Goal: Task Accomplishment & Management: Manage account settings

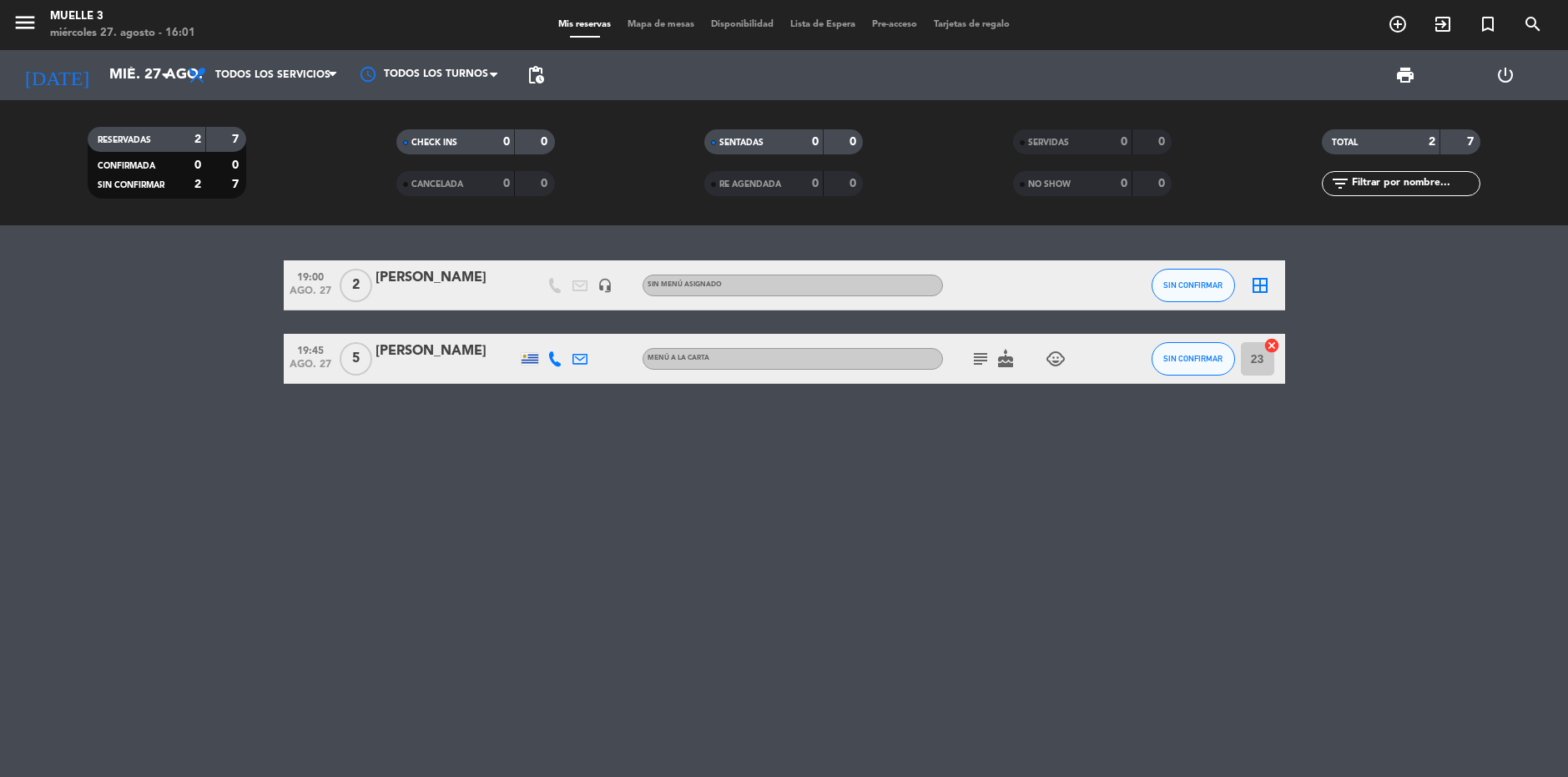
click at [406, 286] on div "[PERSON_NAME]" at bounding box center [446, 278] width 142 height 21
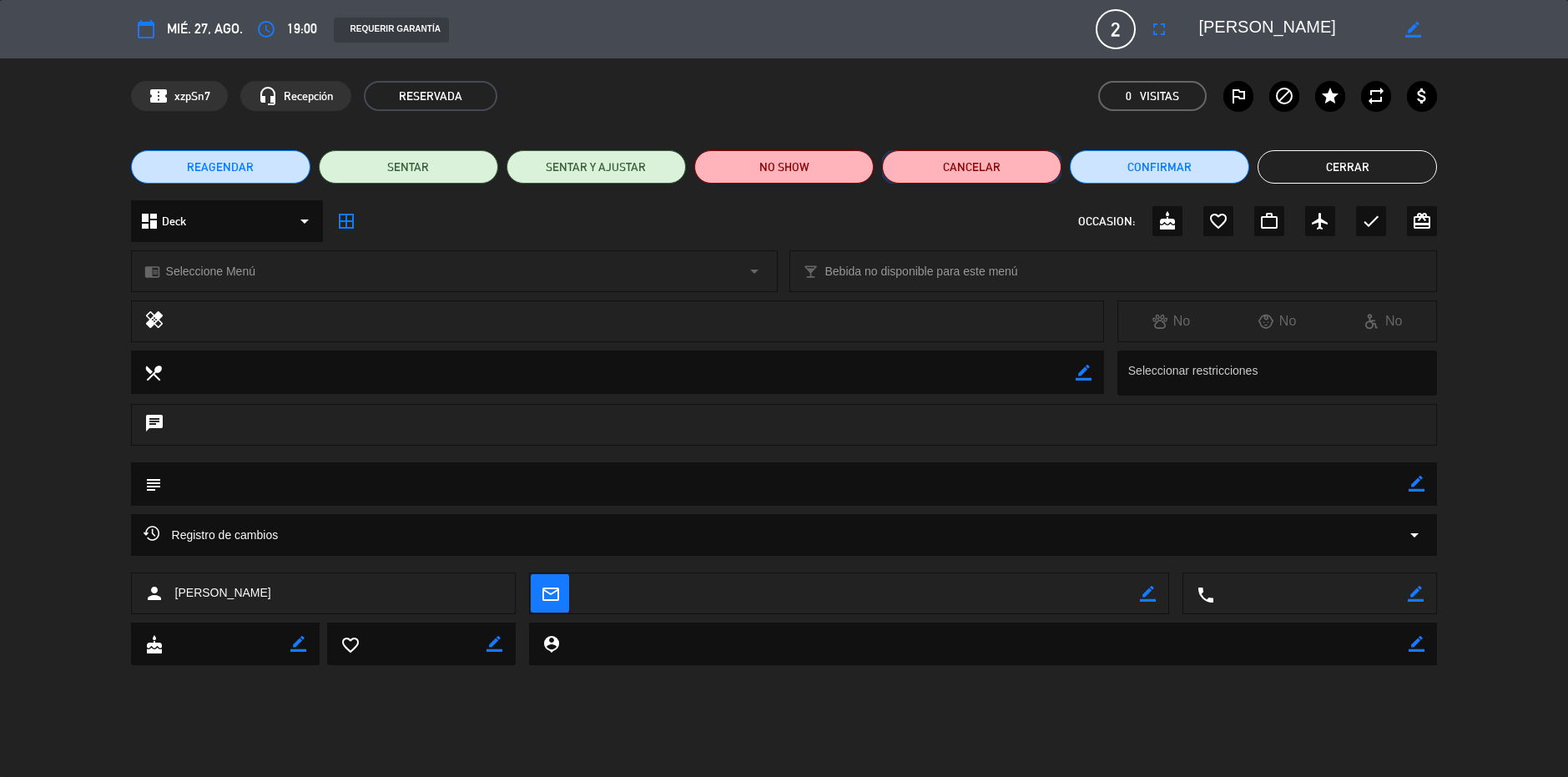
click at [970, 172] on button "Cancelar" at bounding box center [972, 166] width 179 height 33
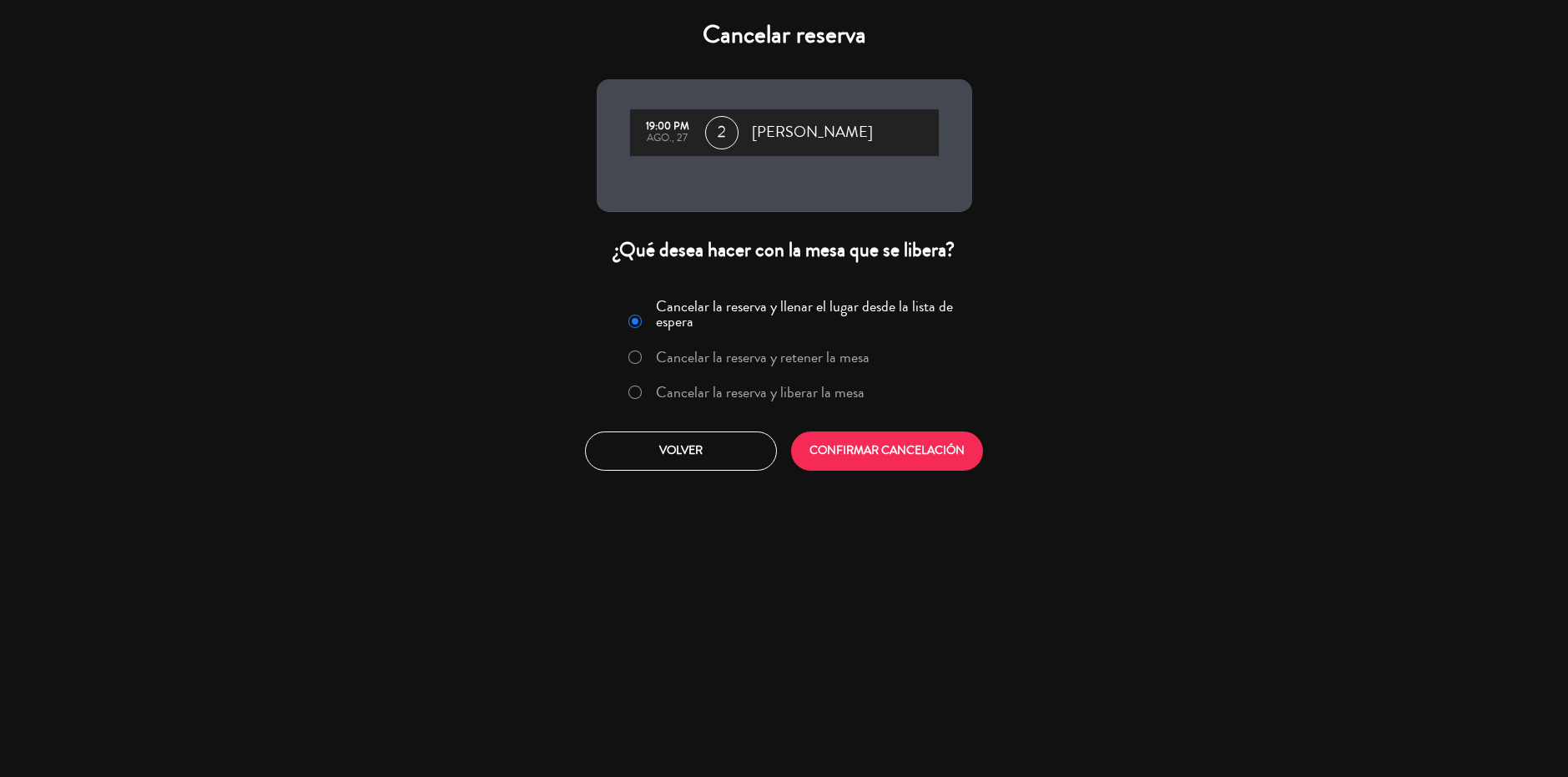
drag, startPoint x: 821, startPoint y: 402, endPoint x: 825, endPoint y: 409, distance: 8.1
click at [824, 397] on label "Cancelar la reserva y liberar la mesa" at bounding box center [761, 392] width 209 height 15
click at [849, 463] on button "CONFIRMAR CANCELACIÓN" at bounding box center [887, 451] width 192 height 39
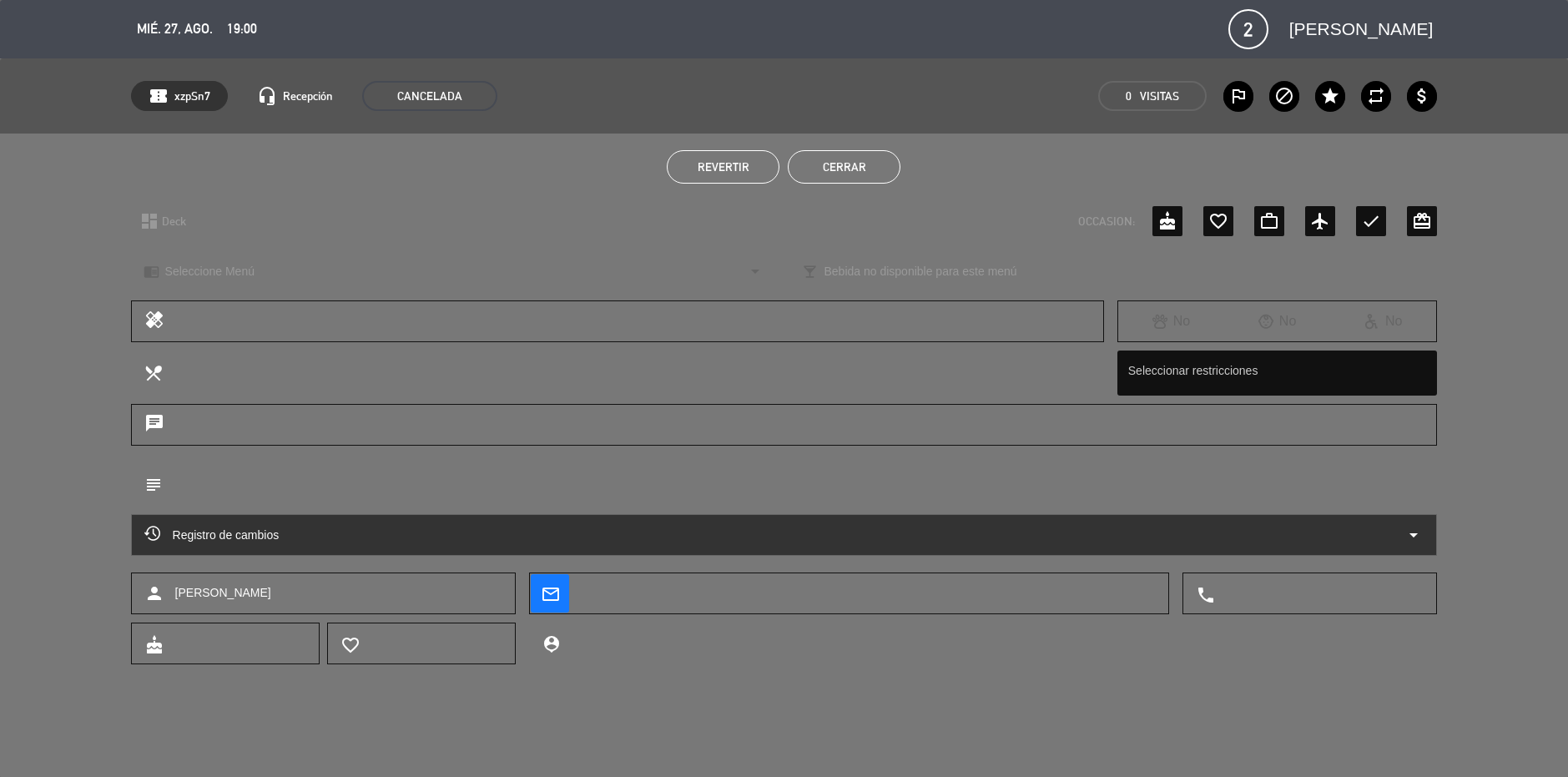
click at [856, 172] on button "Cerrar" at bounding box center [844, 166] width 113 height 33
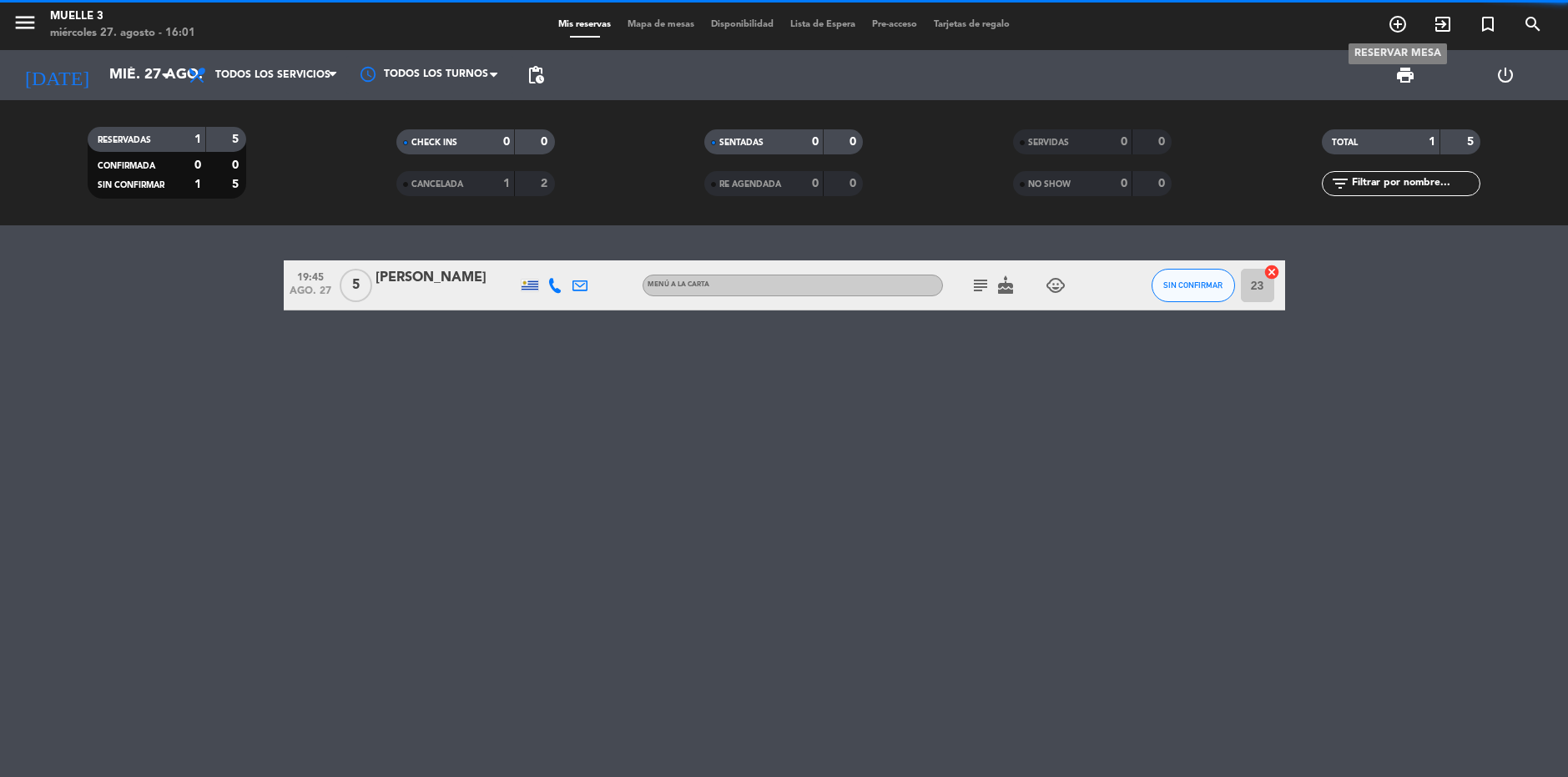
click at [1397, 17] on icon "add_circle_outline" at bounding box center [1397, 24] width 20 height 20
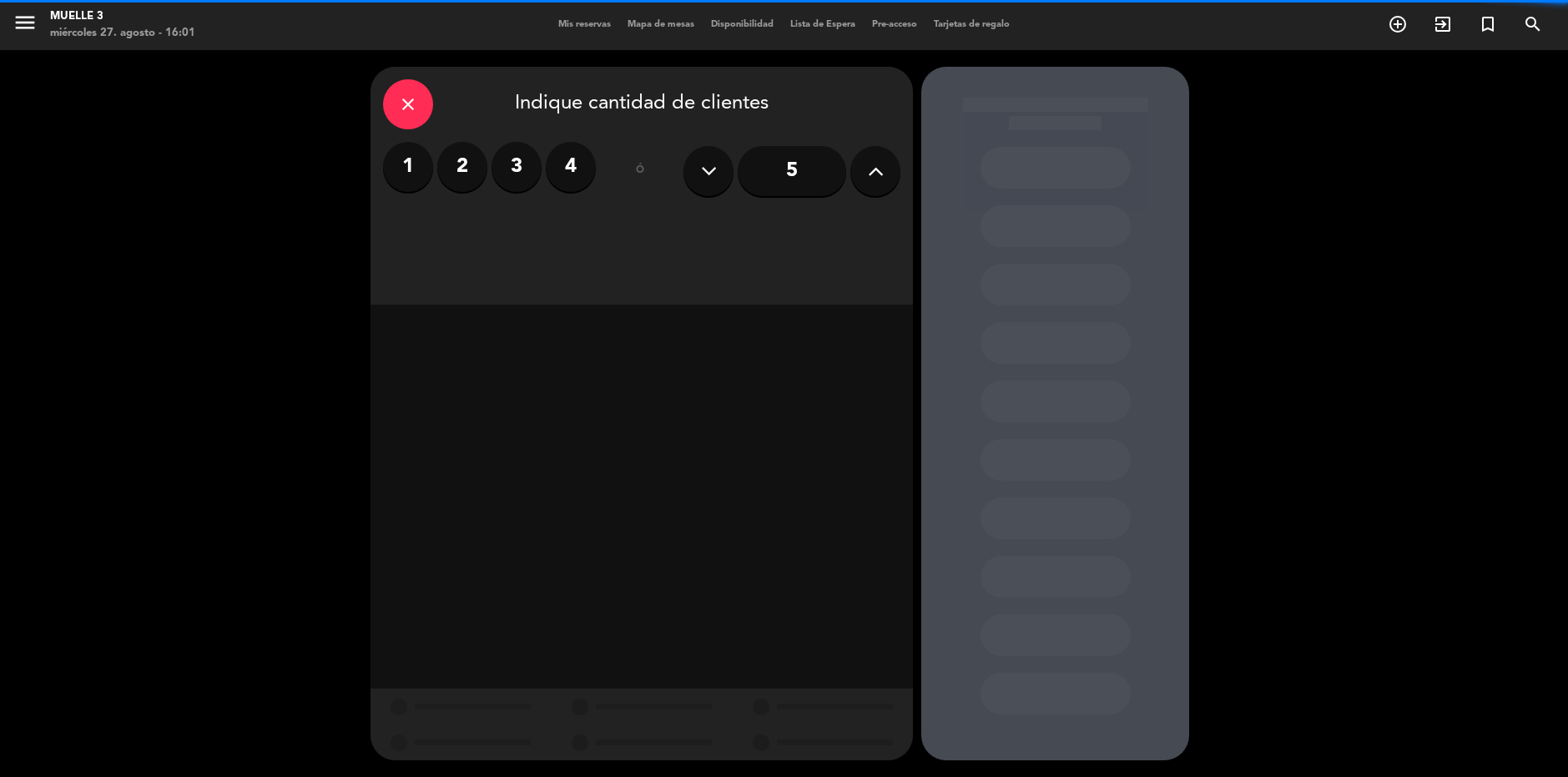
click at [553, 171] on label "4" at bounding box center [571, 167] width 50 height 50
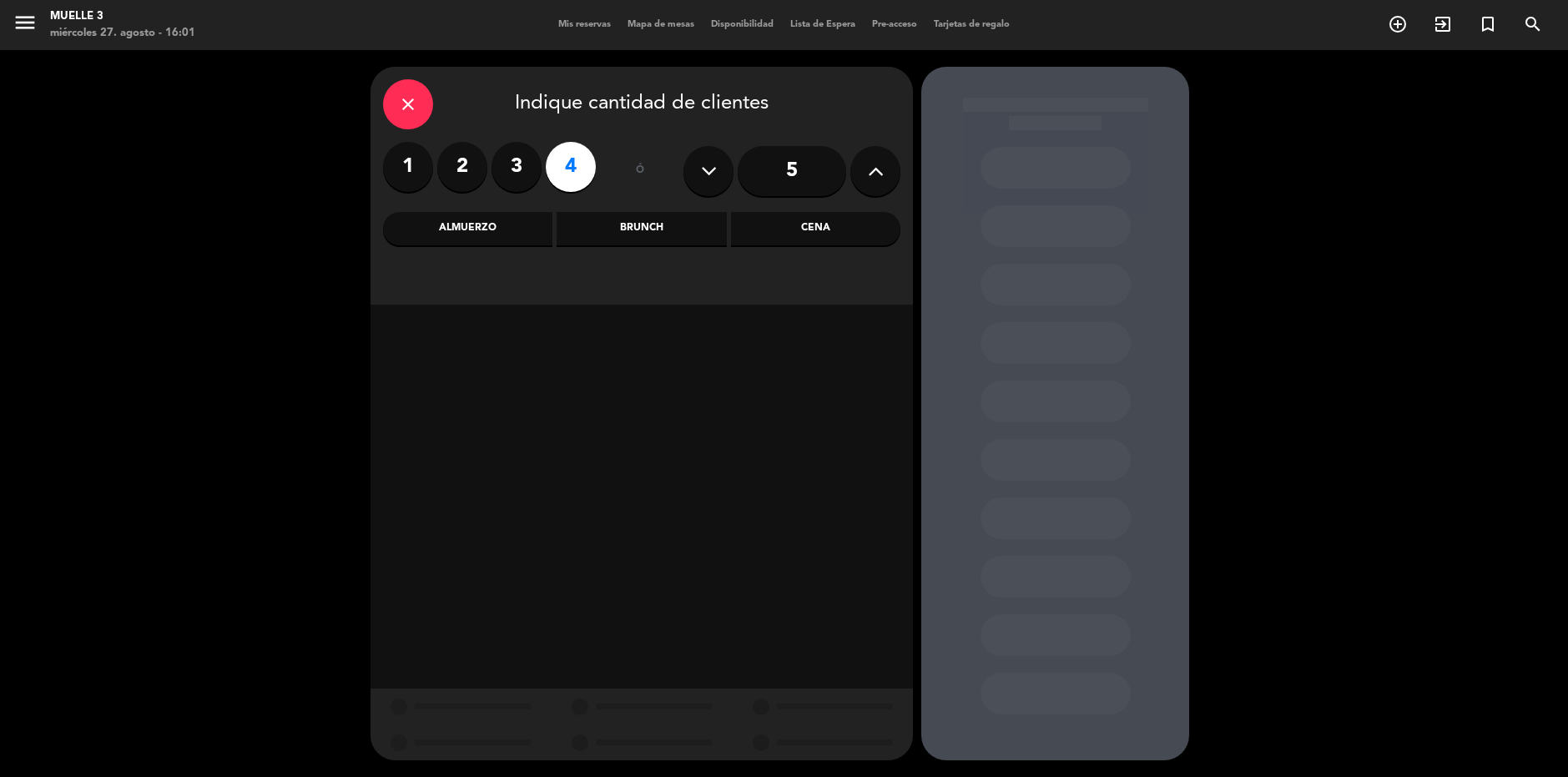
click at [644, 232] on div "Brunch" at bounding box center [641, 228] width 170 height 33
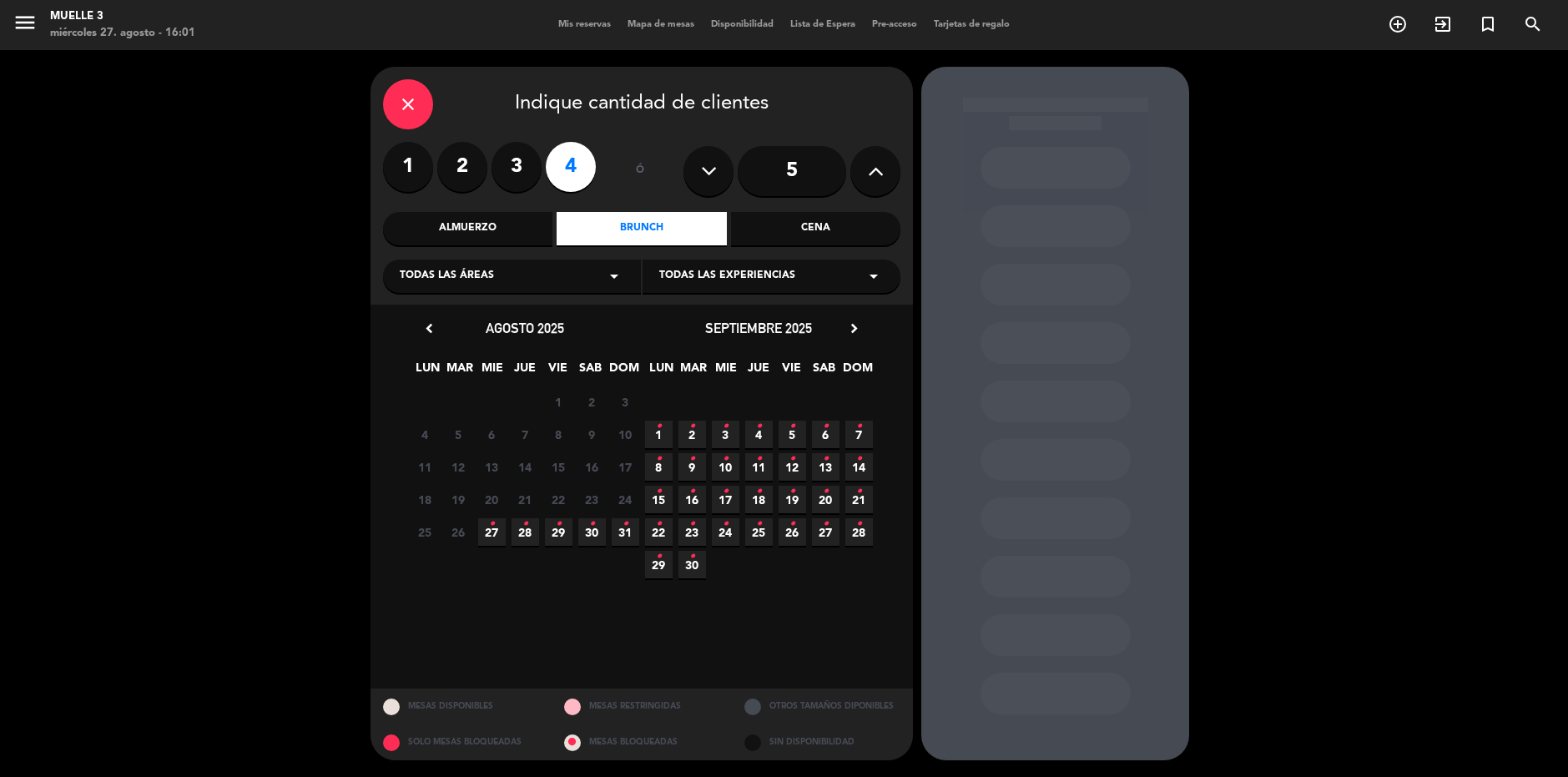
click at [510, 526] on div "25 26 27 • 28 • 29 • 30 • 31 •" at bounding box center [525, 532] width 234 height 32
click at [515, 526] on span "28 •" at bounding box center [525, 531] width 28 height 28
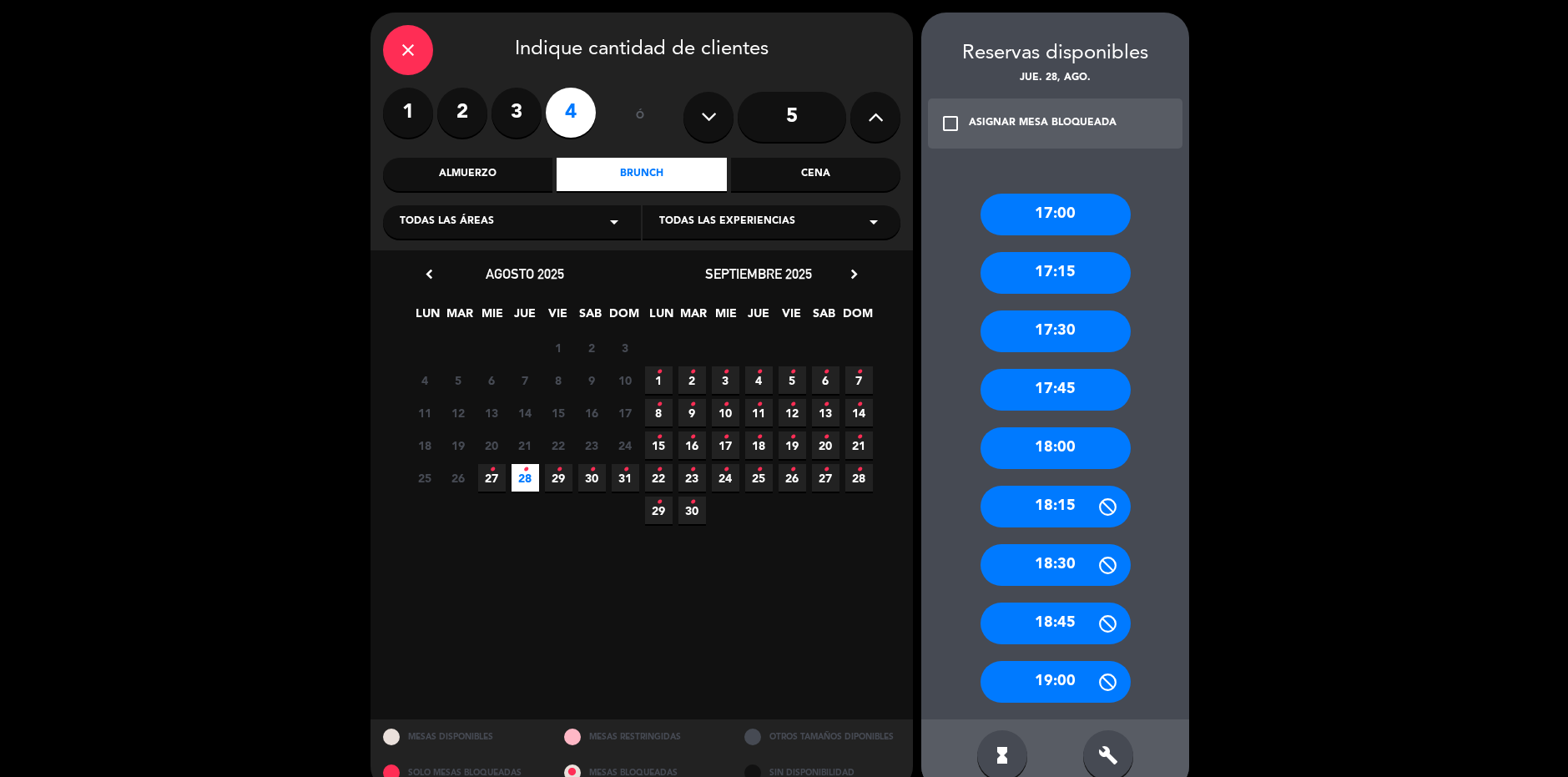
scroll to position [83, 0]
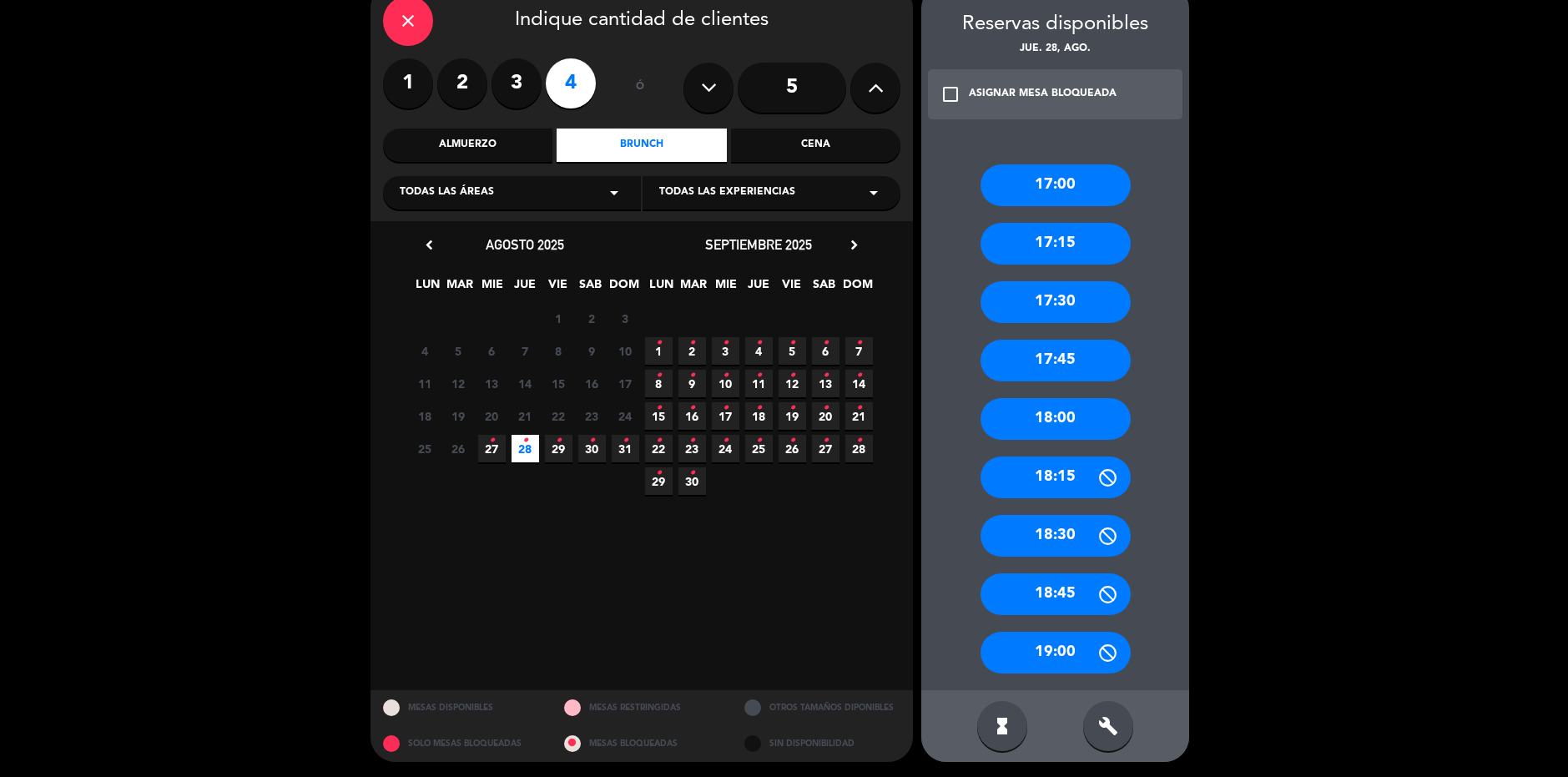
click at [1057, 653] on div "19:00" at bounding box center [1055, 653] width 150 height 42
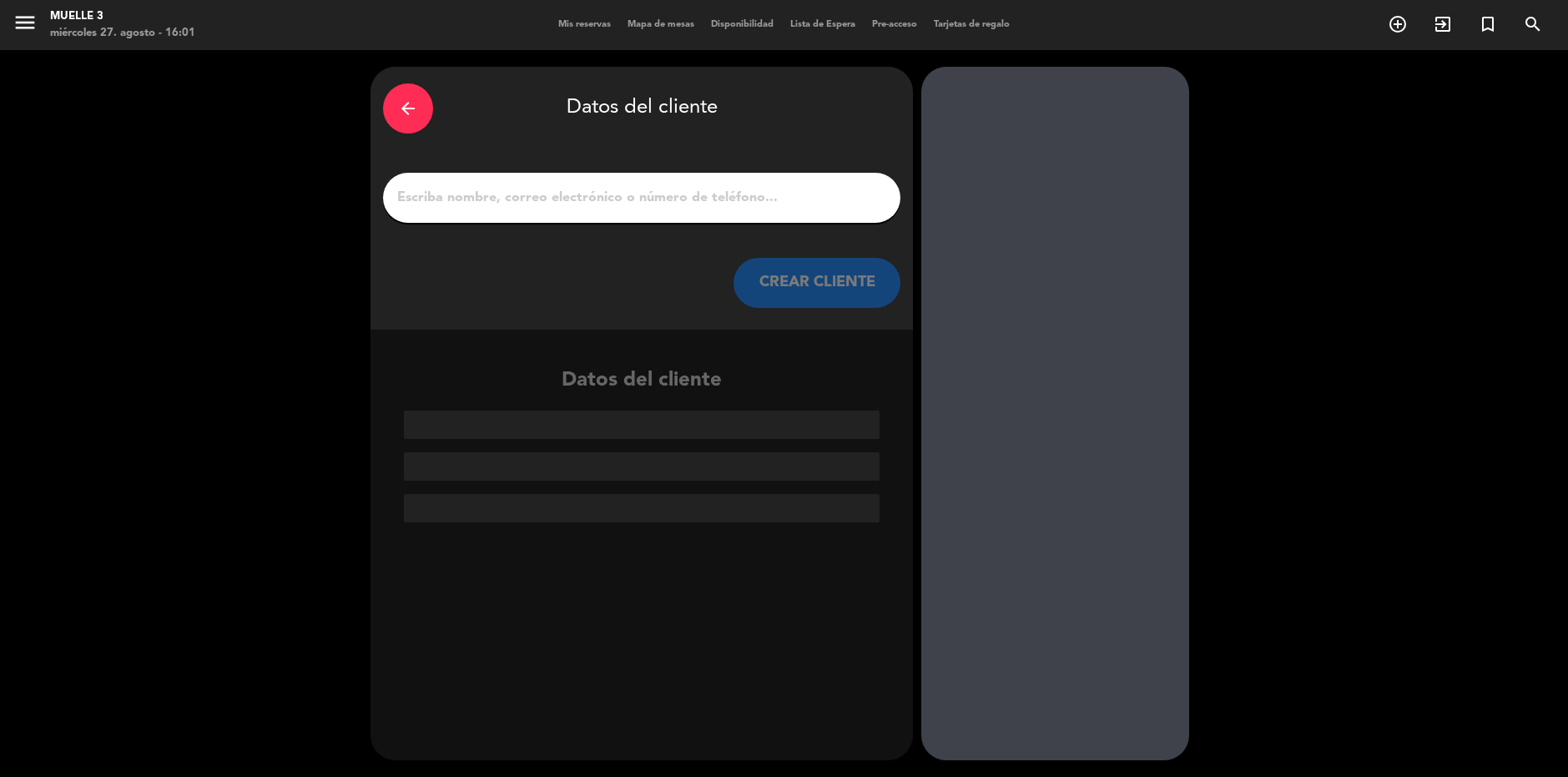
click at [769, 195] on input "1" at bounding box center [641, 197] width 492 height 23
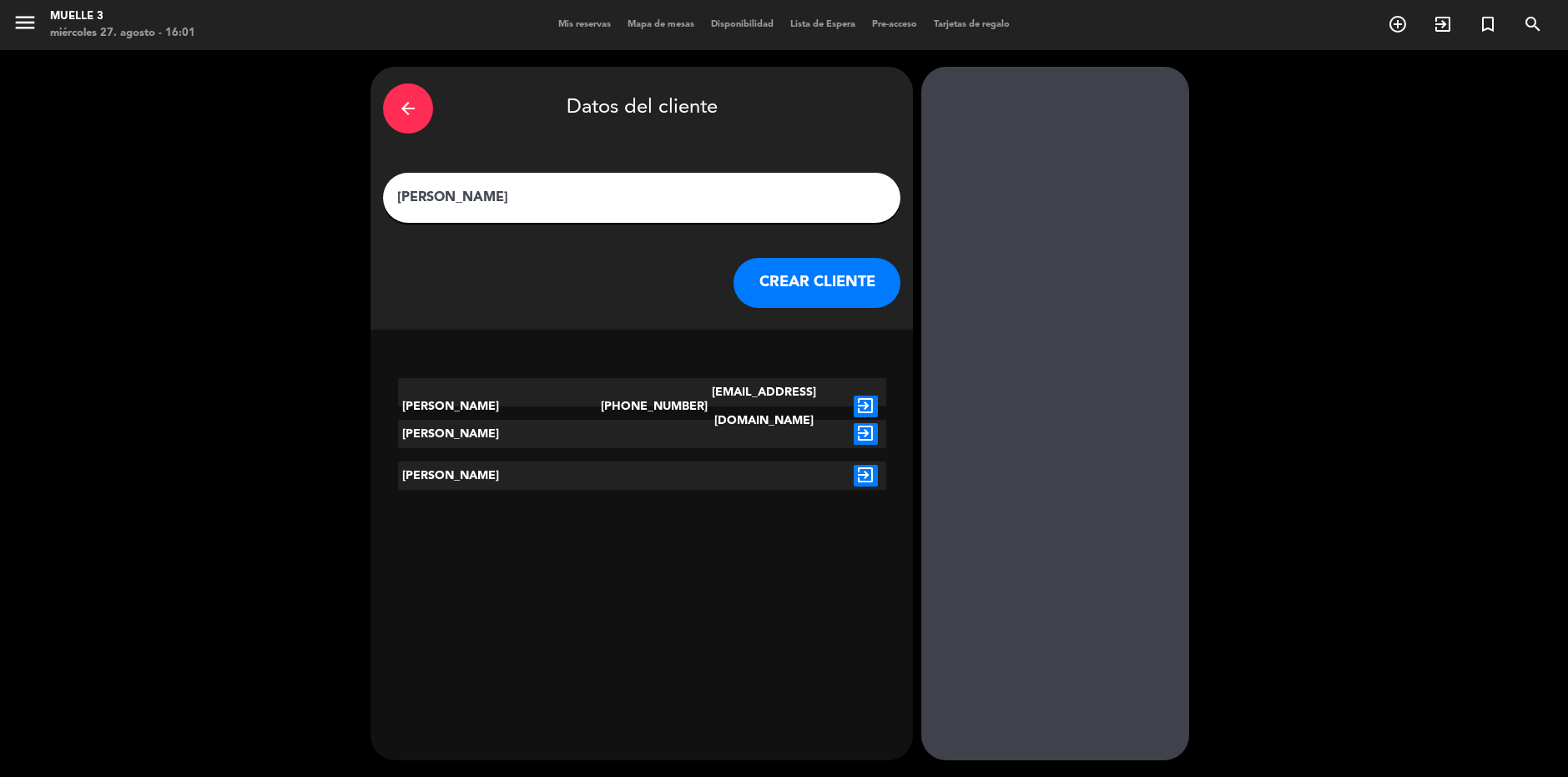
type input "[PERSON_NAME]"
click at [858, 396] on icon "exit_to_app" at bounding box center [865, 406] width 24 height 21
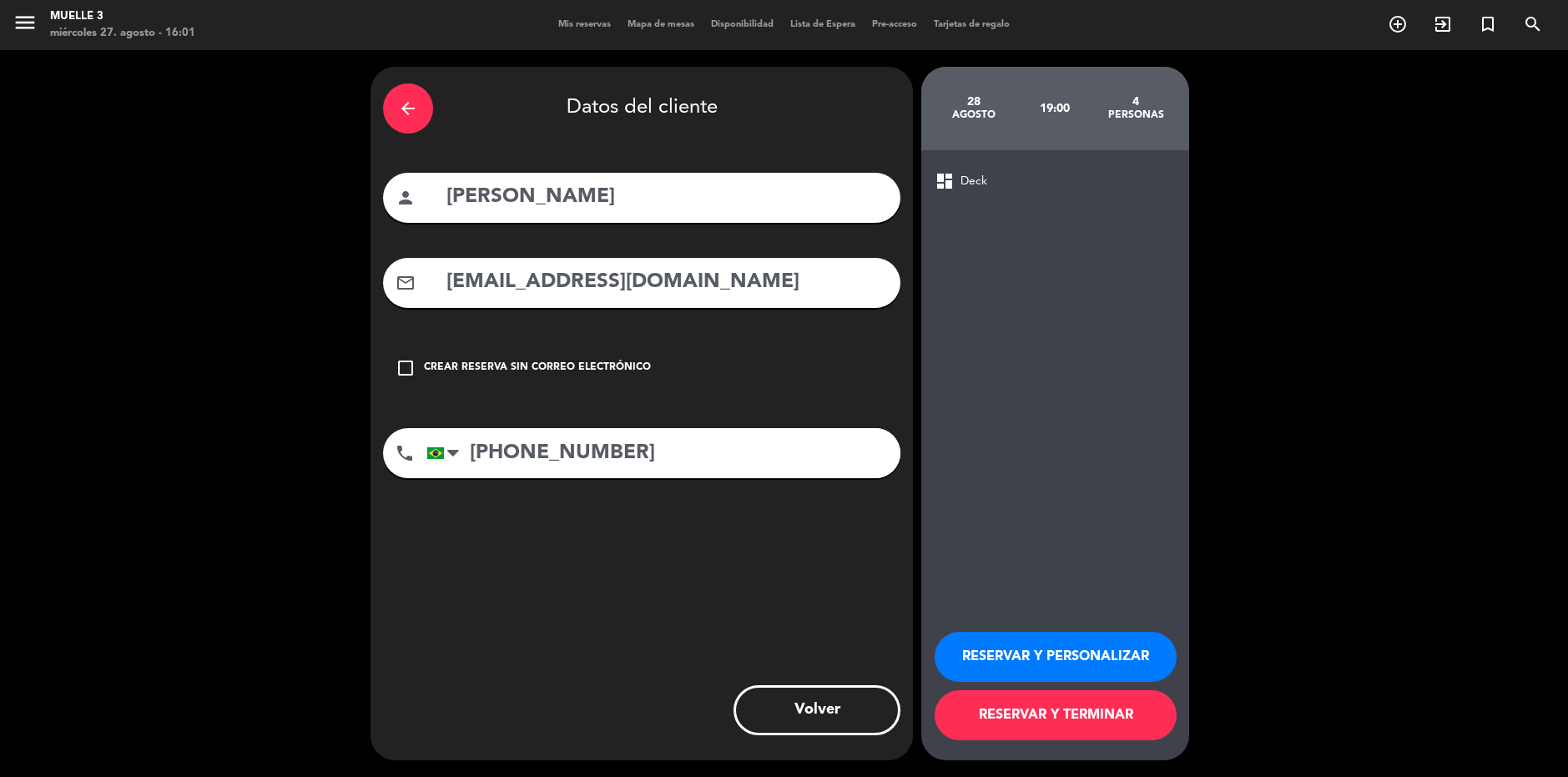
drag, startPoint x: 606, startPoint y: 357, endPoint x: 1047, endPoint y: 614, distance: 510.4
click at [616, 355] on div "check_box_outline_blank Crear reserva sin correo electrónico" at bounding box center [641, 368] width 517 height 50
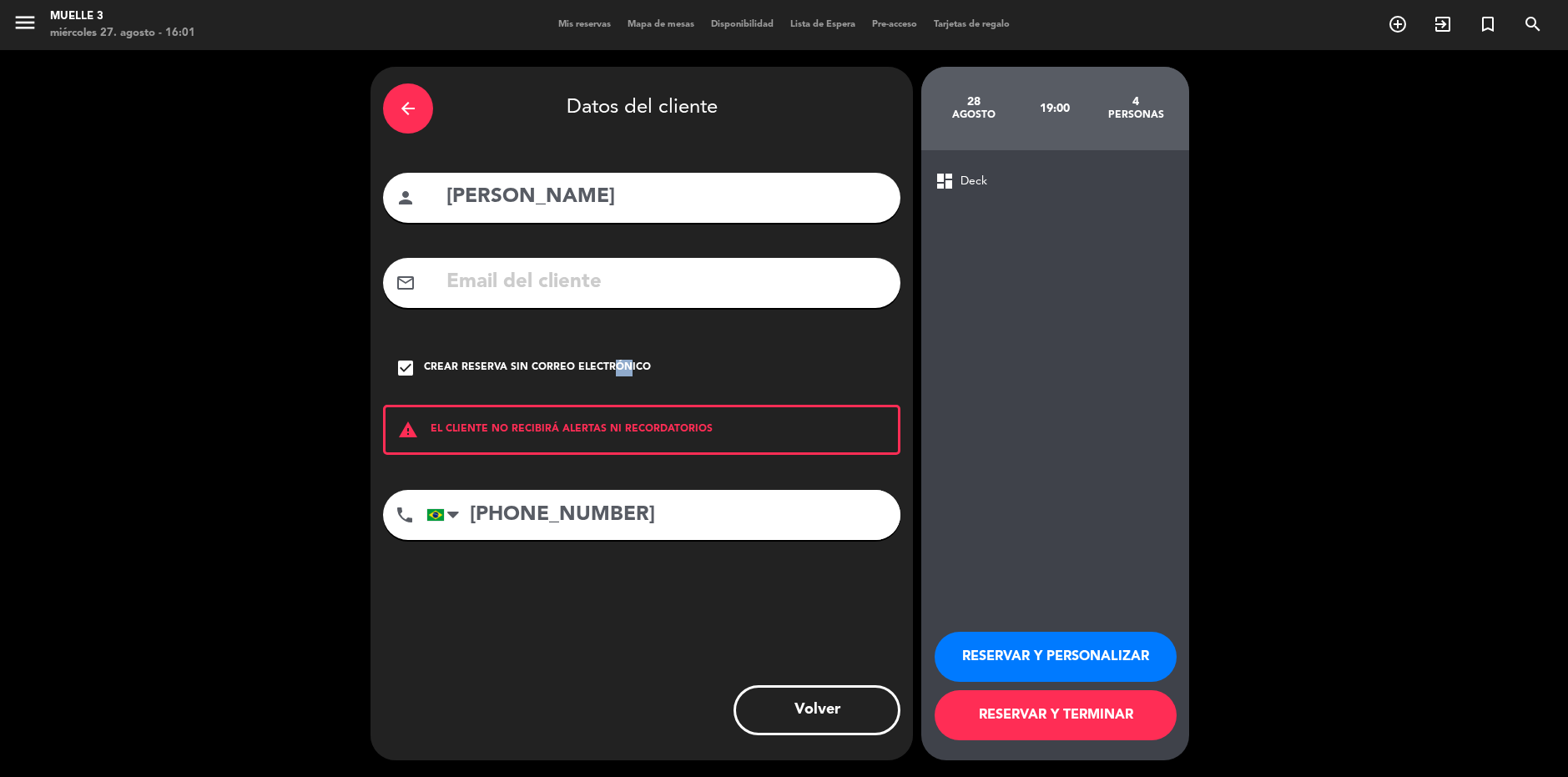
click at [1088, 708] on button "RESERVAR Y TERMINAR" at bounding box center [1055, 715] width 242 height 50
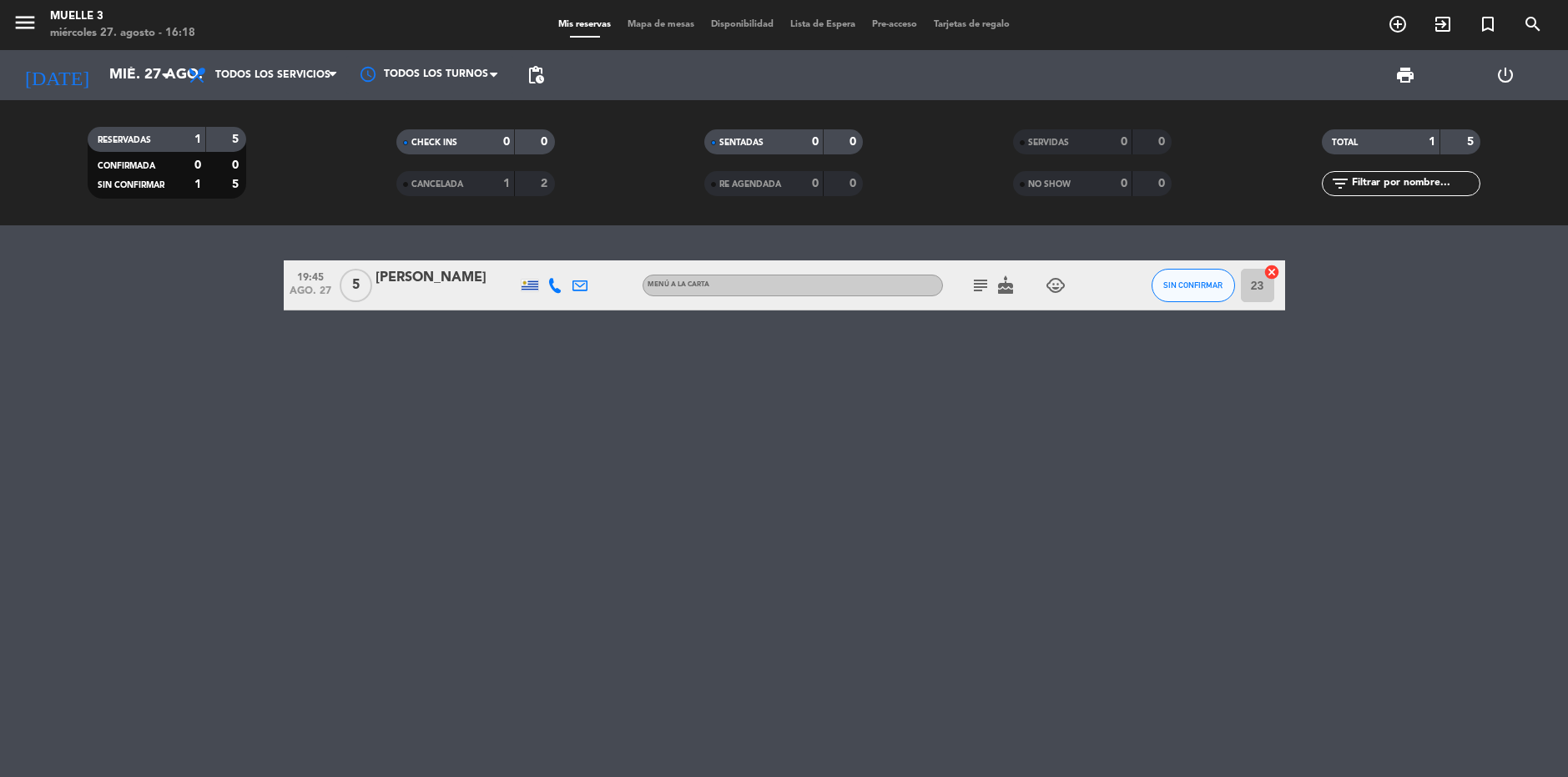
click at [1006, 288] on icon "cake" at bounding box center [1005, 285] width 20 height 20
click at [971, 287] on icon "subject" at bounding box center [980, 285] width 20 height 20
drag, startPoint x: 1037, startPoint y: 412, endPoint x: 1026, endPoint y: 406, distance: 12.5
click at [1036, 412] on div "19:45 [DATE] 5 [PERSON_NAME] MENÚ A LA CARTA subject Si, me gustaría una mesa q…" at bounding box center [784, 501] width 1568 height 552
click at [101, 70] on input "mié. 27 ago." at bounding box center [197, 74] width 194 height 33
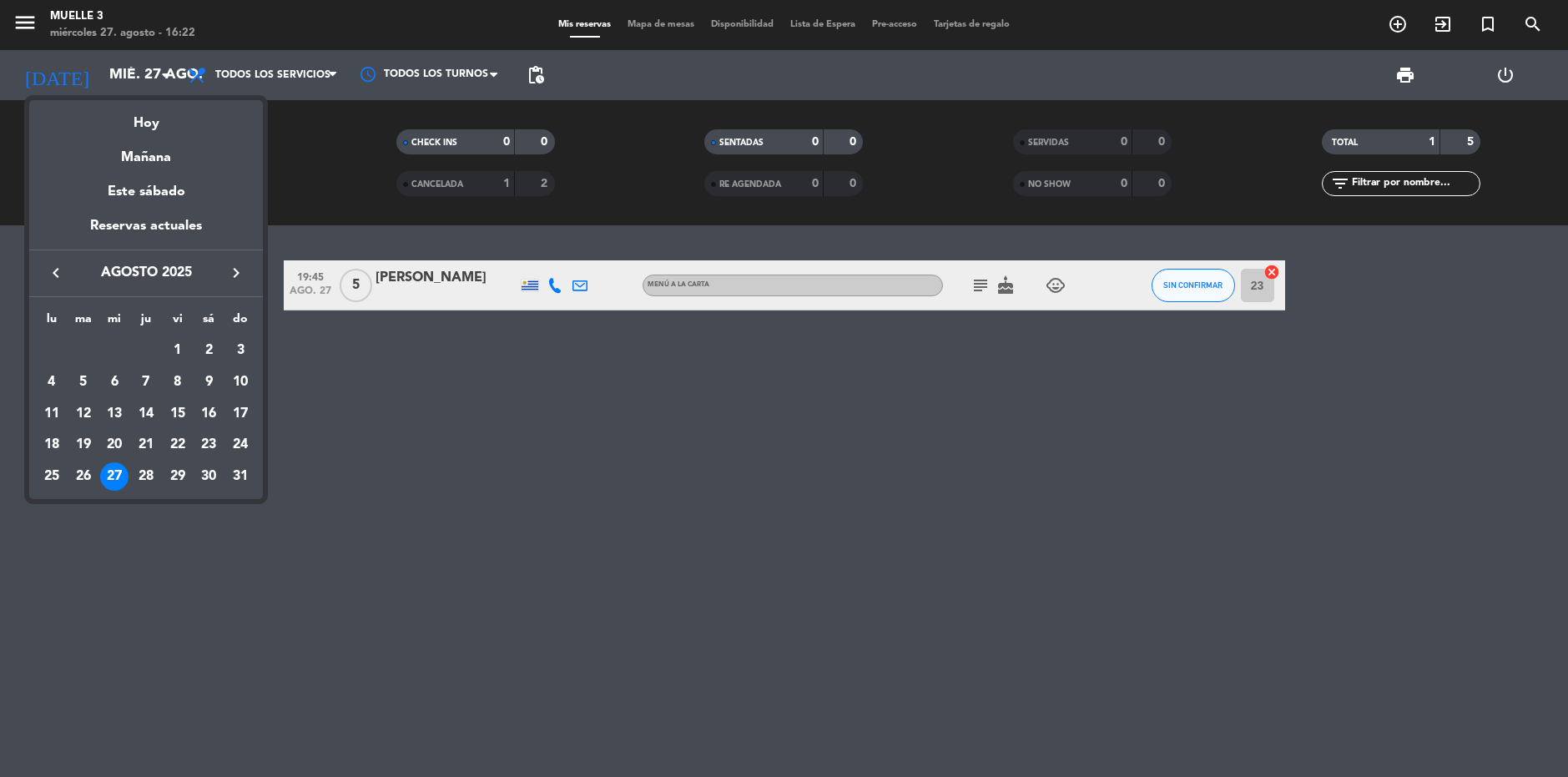
click at [157, 534] on div at bounding box center [784, 388] width 1568 height 777
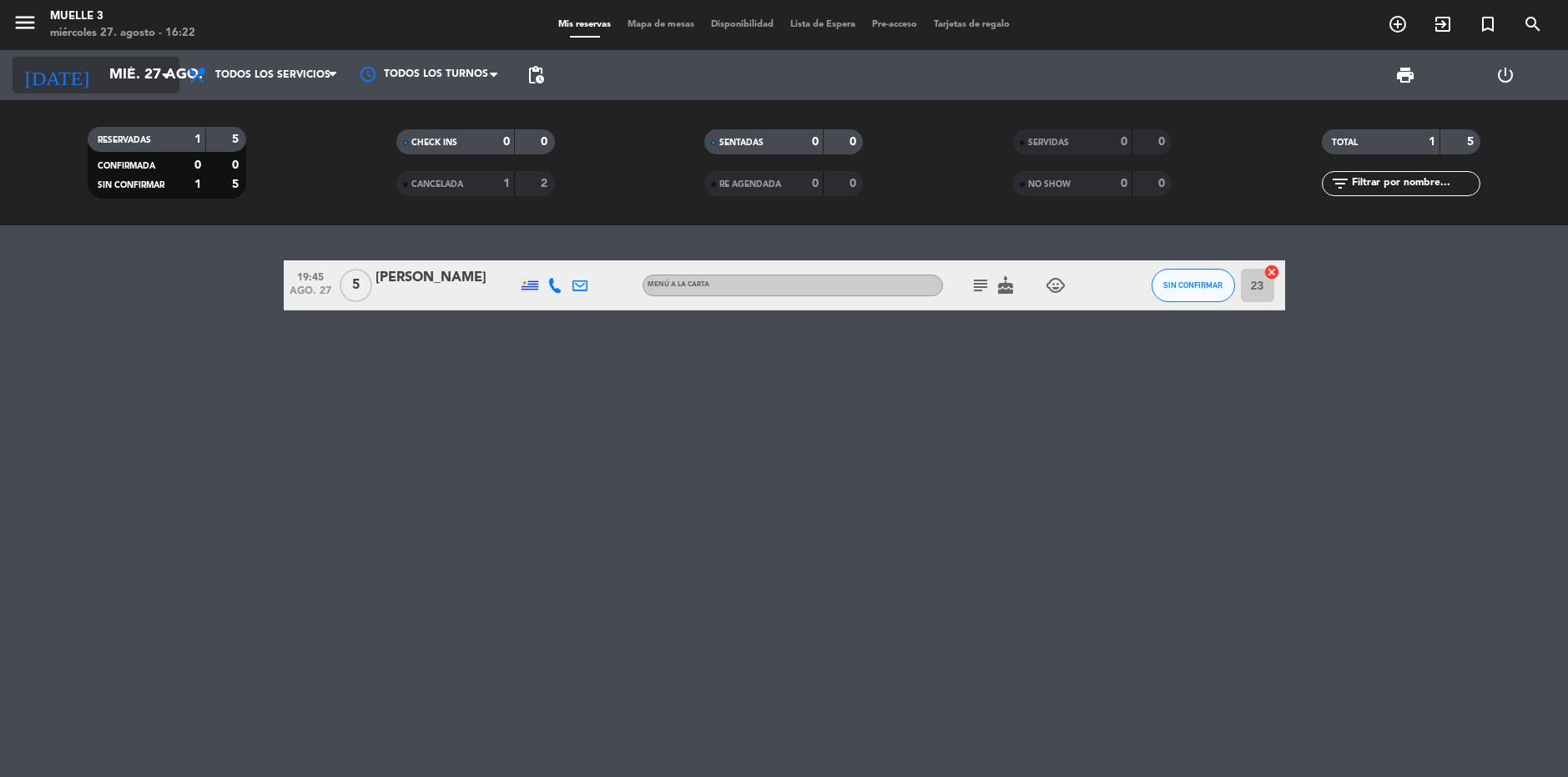
click at [156, 81] on icon "arrow_drop_down" at bounding box center [165, 75] width 20 height 20
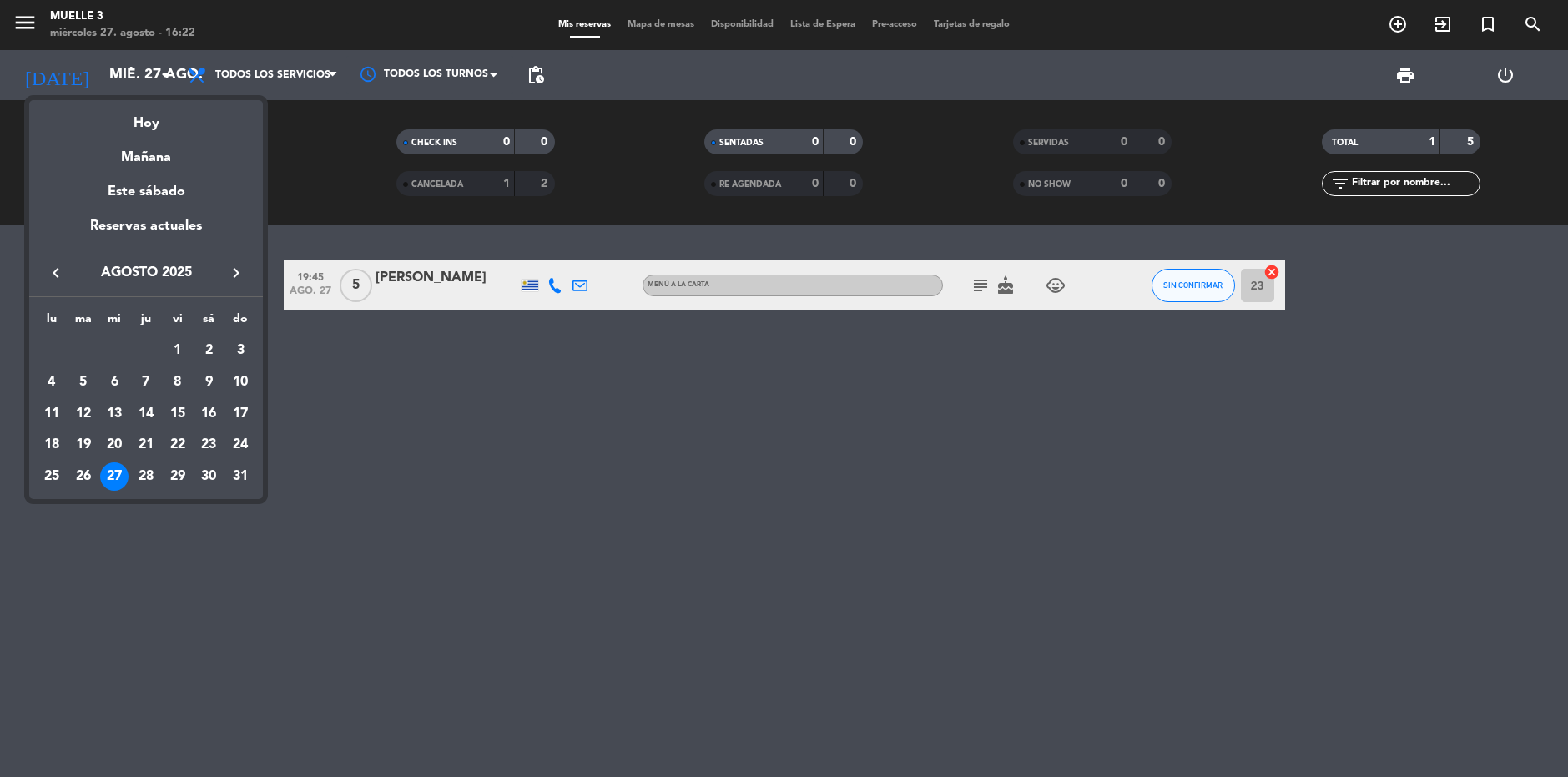
click at [557, 614] on div at bounding box center [784, 388] width 1568 height 777
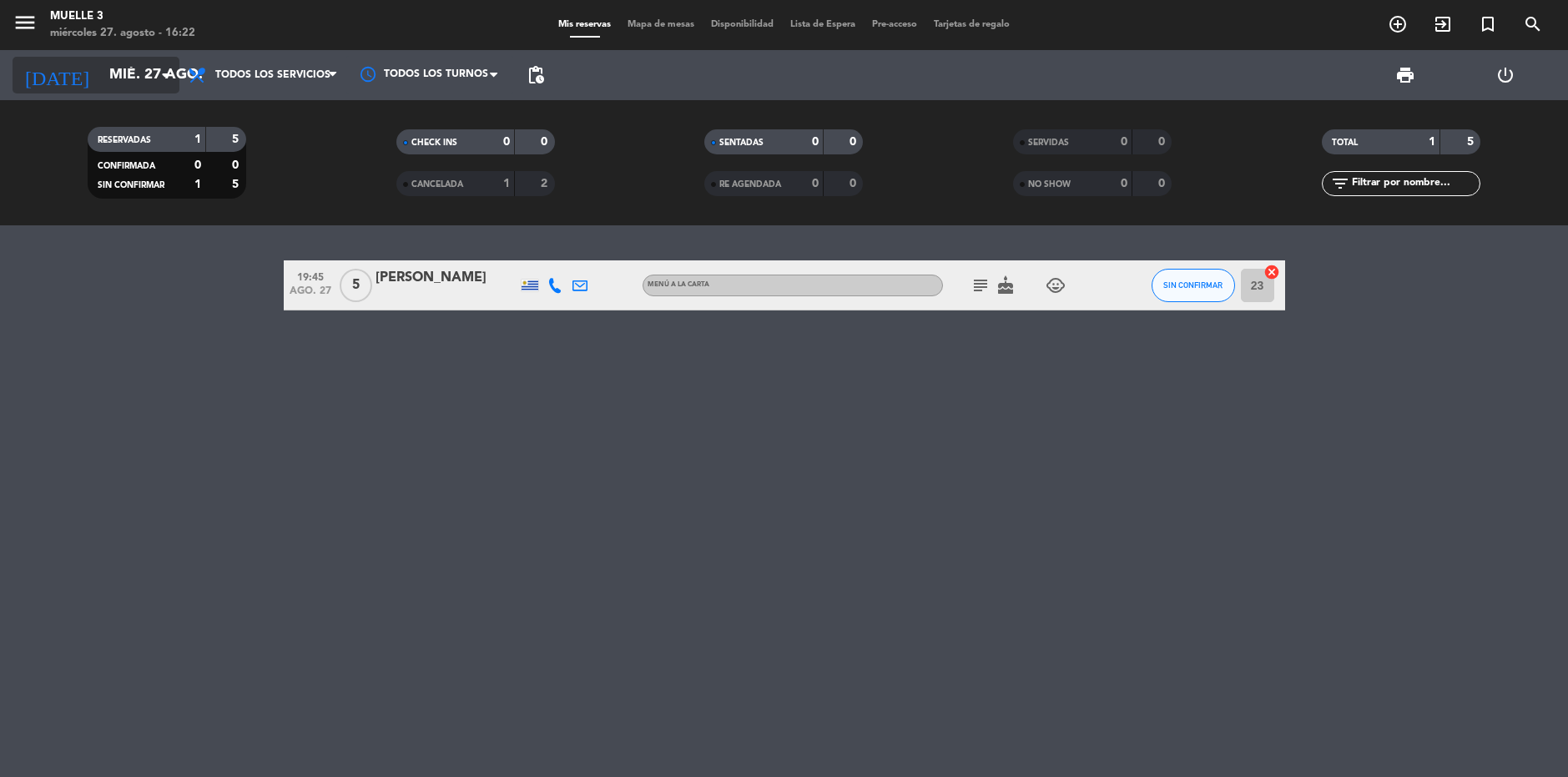
click at [119, 79] on input "mié. 27 ago." at bounding box center [197, 74] width 194 height 33
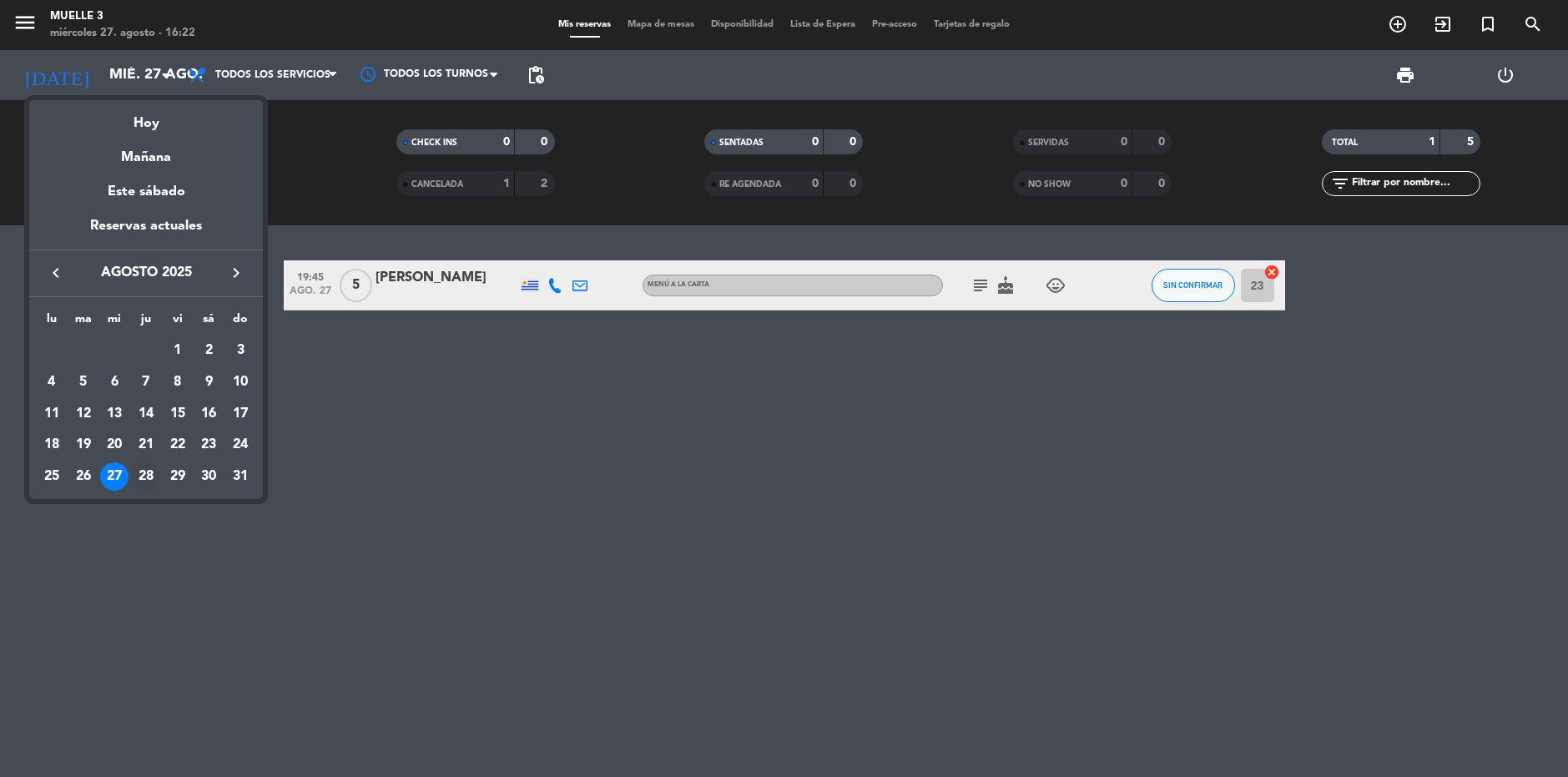
click at [146, 471] on div "28" at bounding box center [146, 477] width 29 height 29
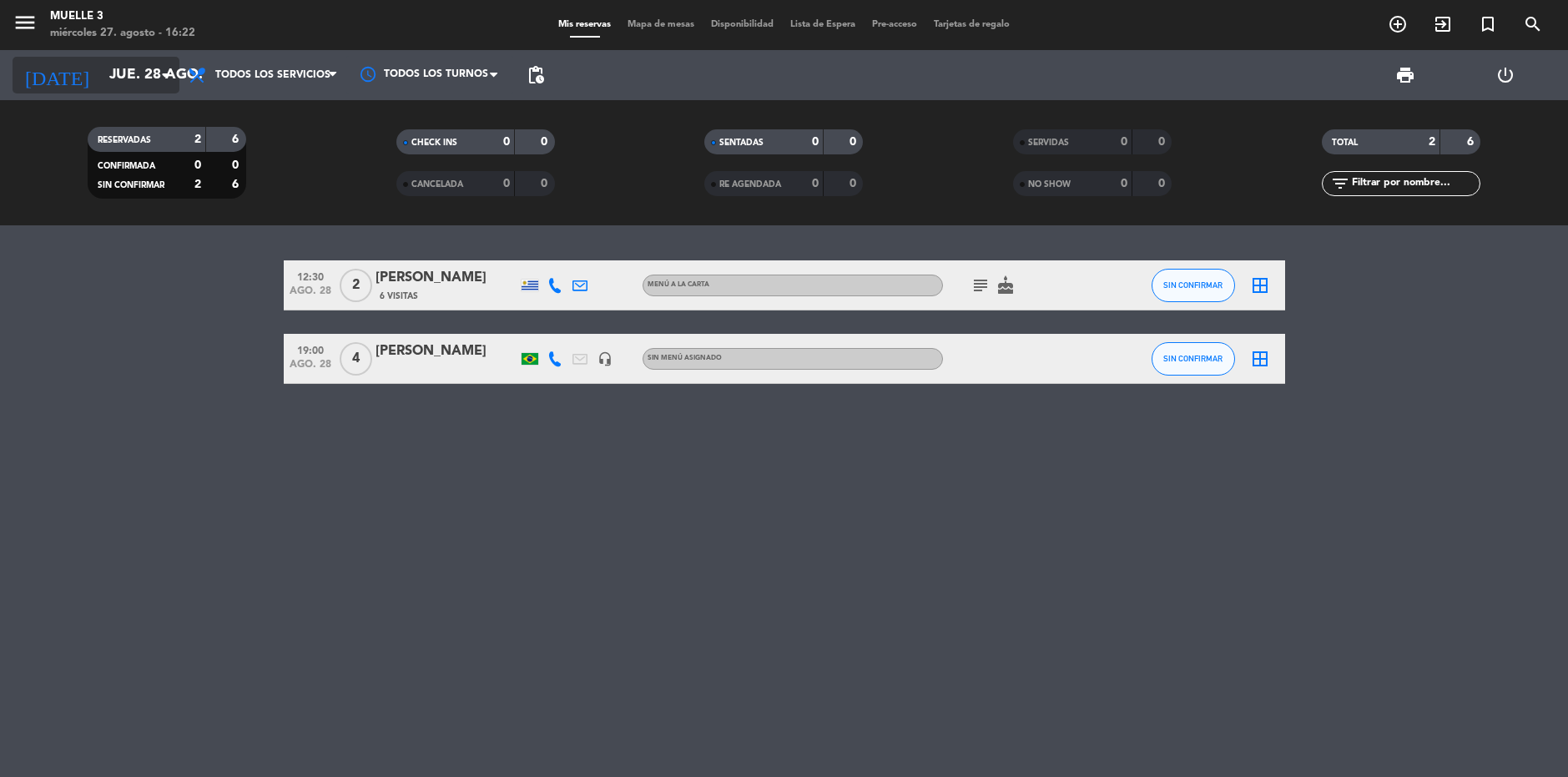
click at [145, 82] on input "jue. 28 ago." at bounding box center [197, 74] width 194 height 33
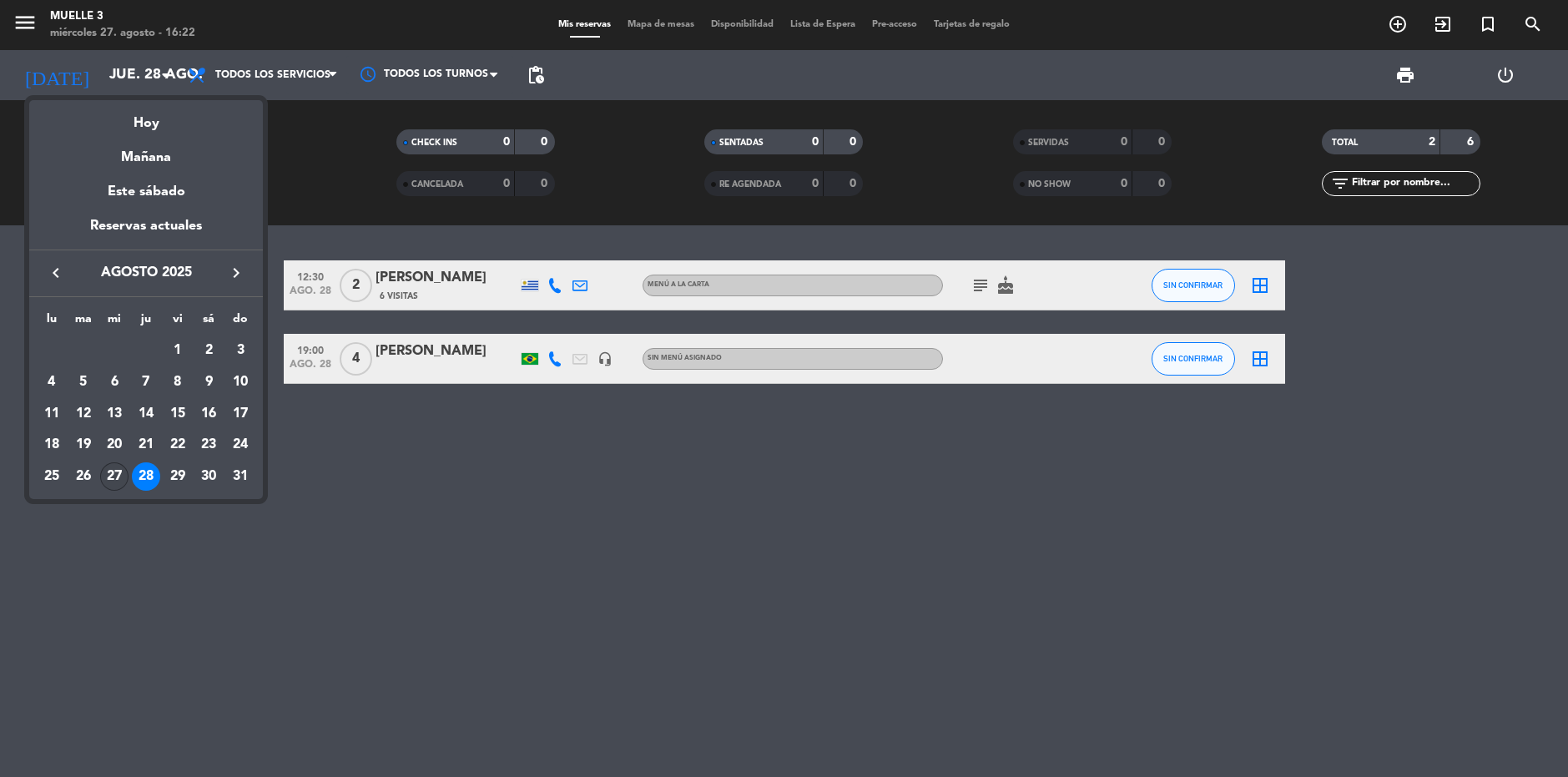
click at [115, 470] on div "27" at bounding box center [114, 477] width 29 height 29
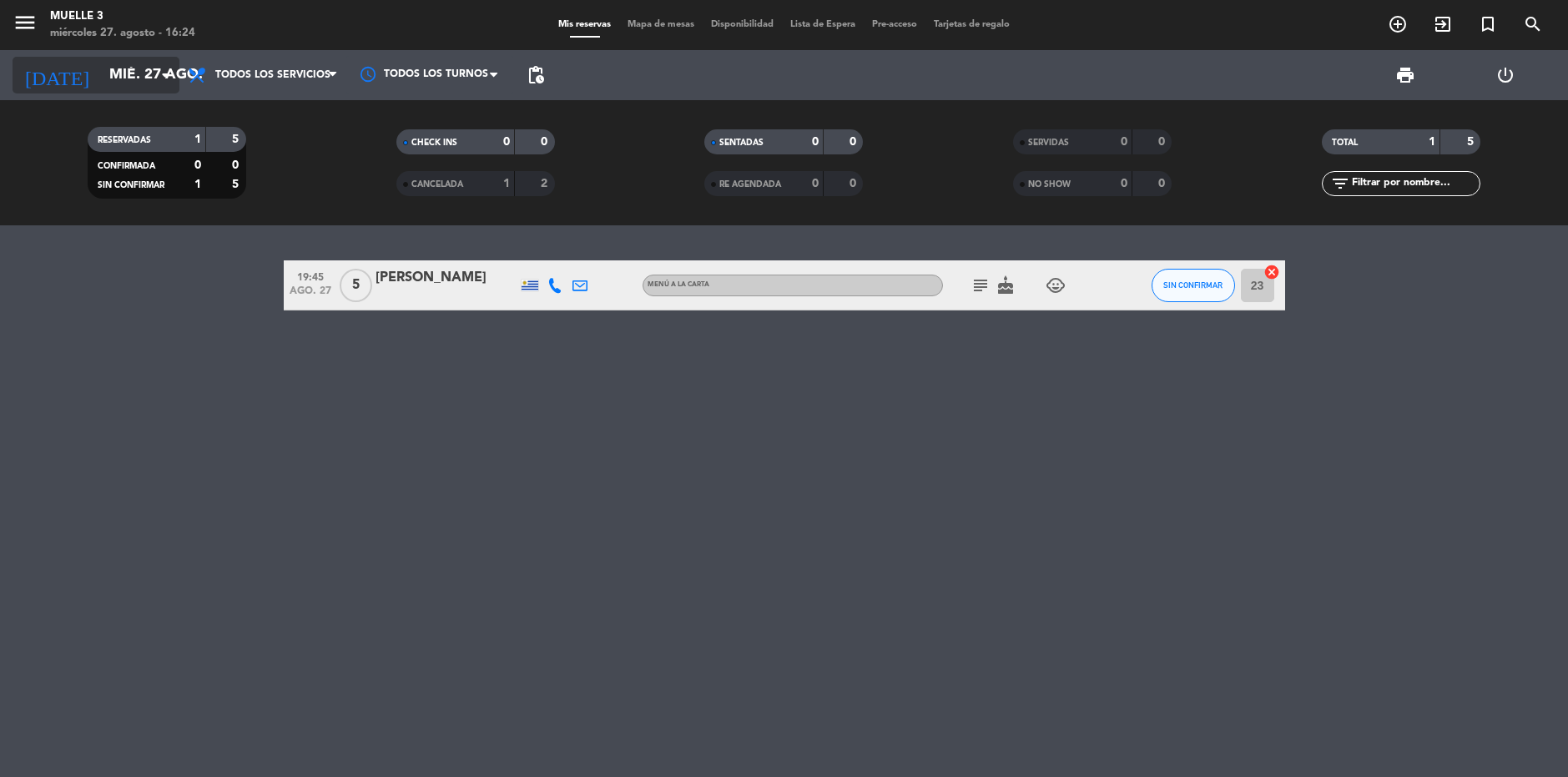
click at [169, 67] on icon "arrow_drop_down" at bounding box center [165, 75] width 20 height 20
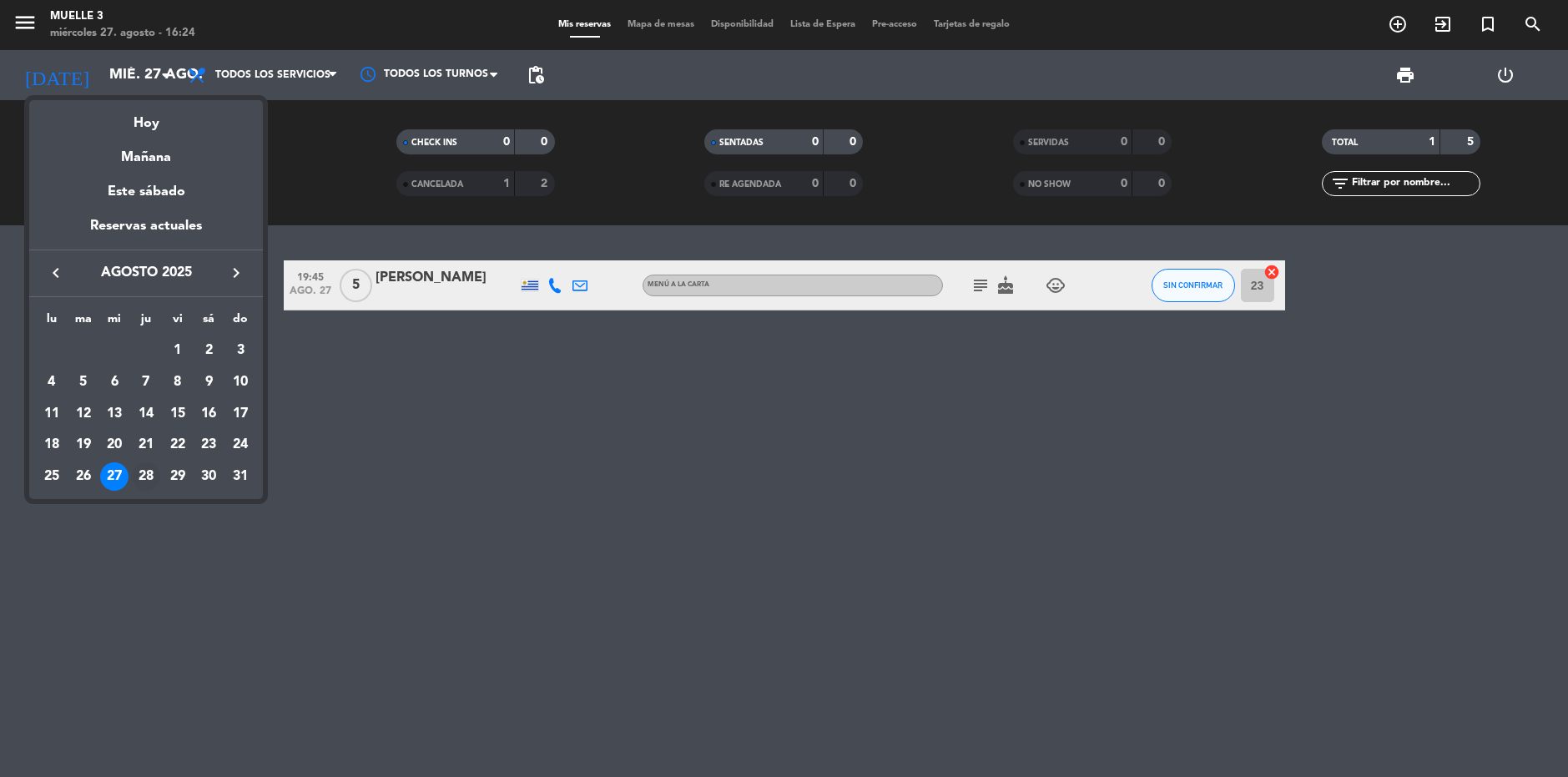
click at [152, 472] on div "28" at bounding box center [146, 477] width 29 height 29
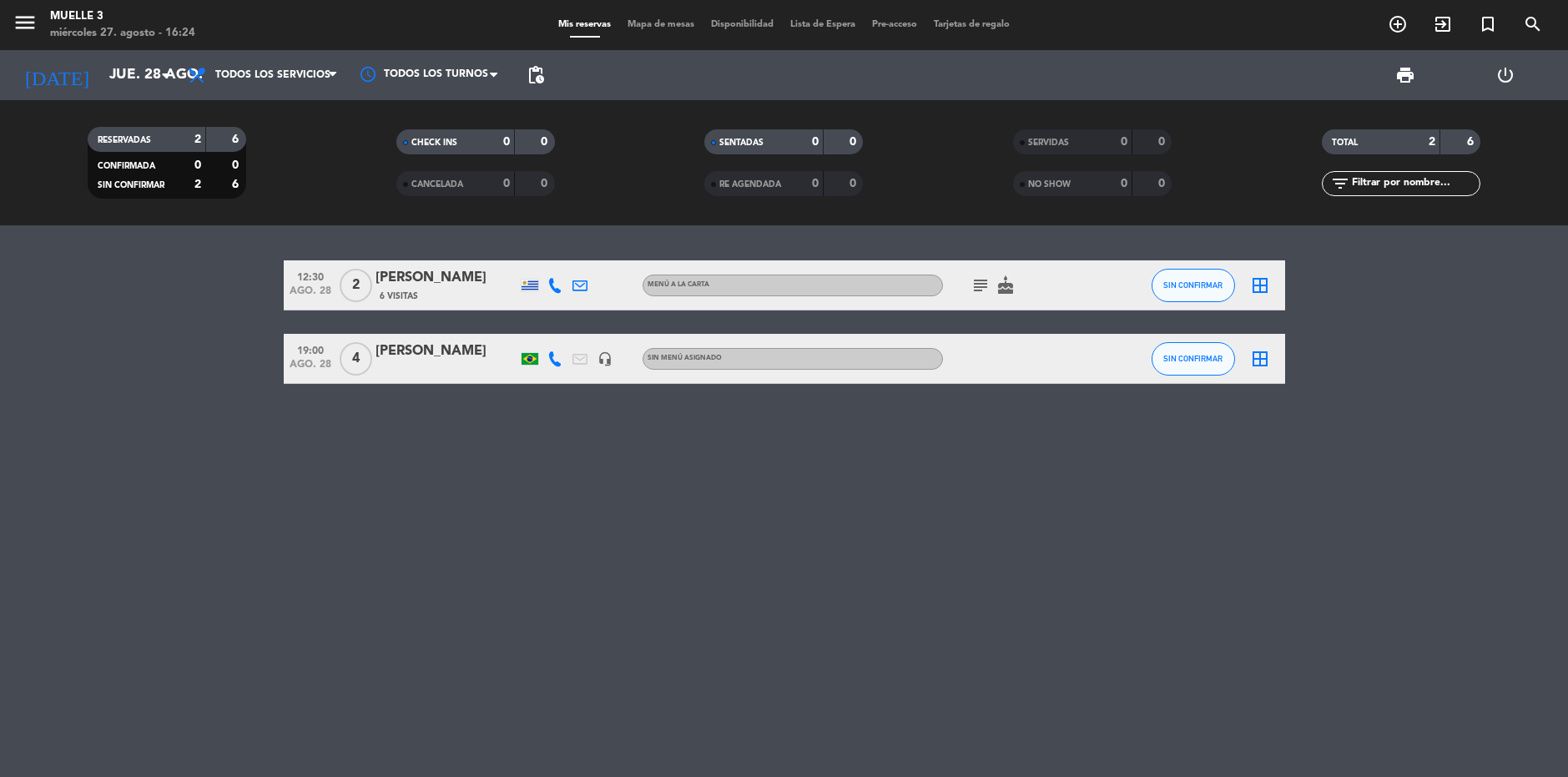
click at [1005, 288] on icon "cake" at bounding box center [1005, 285] width 20 height 20
click at [987, 287] on icon "subject" at bounding box center [980, 285] width 20 height 20
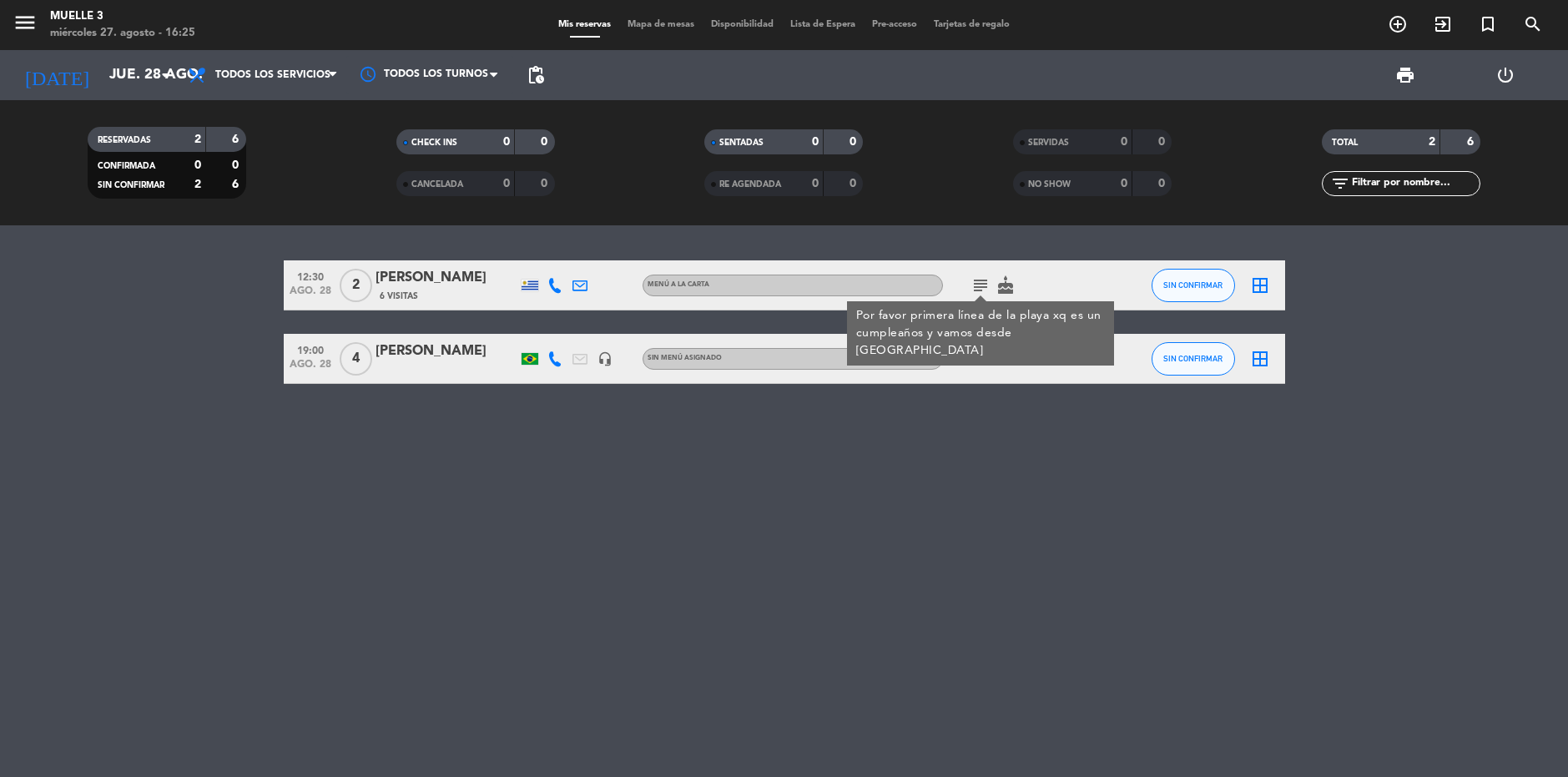
click at [1084, 232] on div "12:30 [DATE] 2 [PERSON_NAME] 6 Visitas MENÚ A LA CARTA subject Por favor primer…" at bounding box center [784, 501] width 1568 height 552
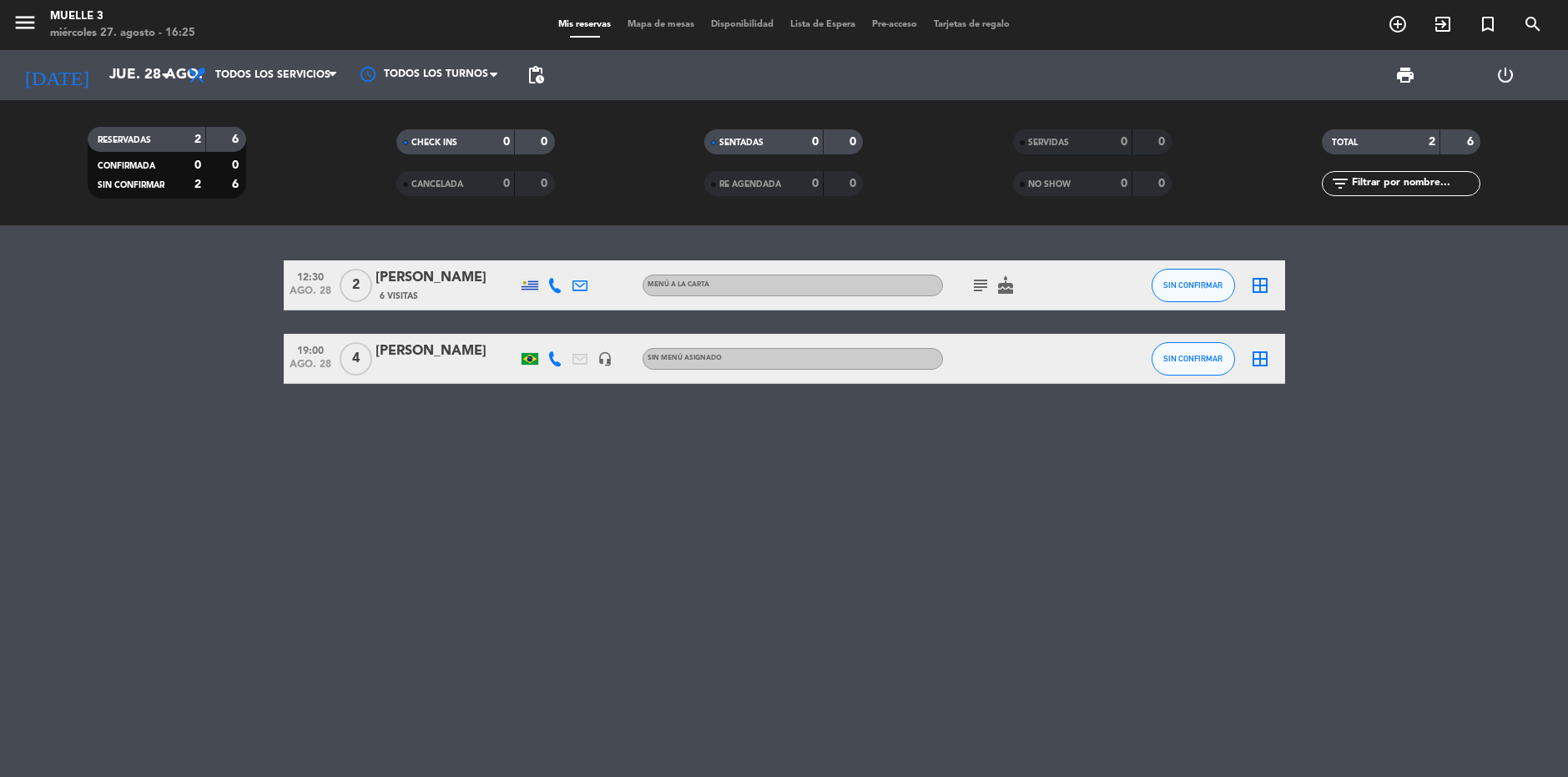
click at [977, 287] on icon "subject" at bounding box center [980, 285] width 20 height 20
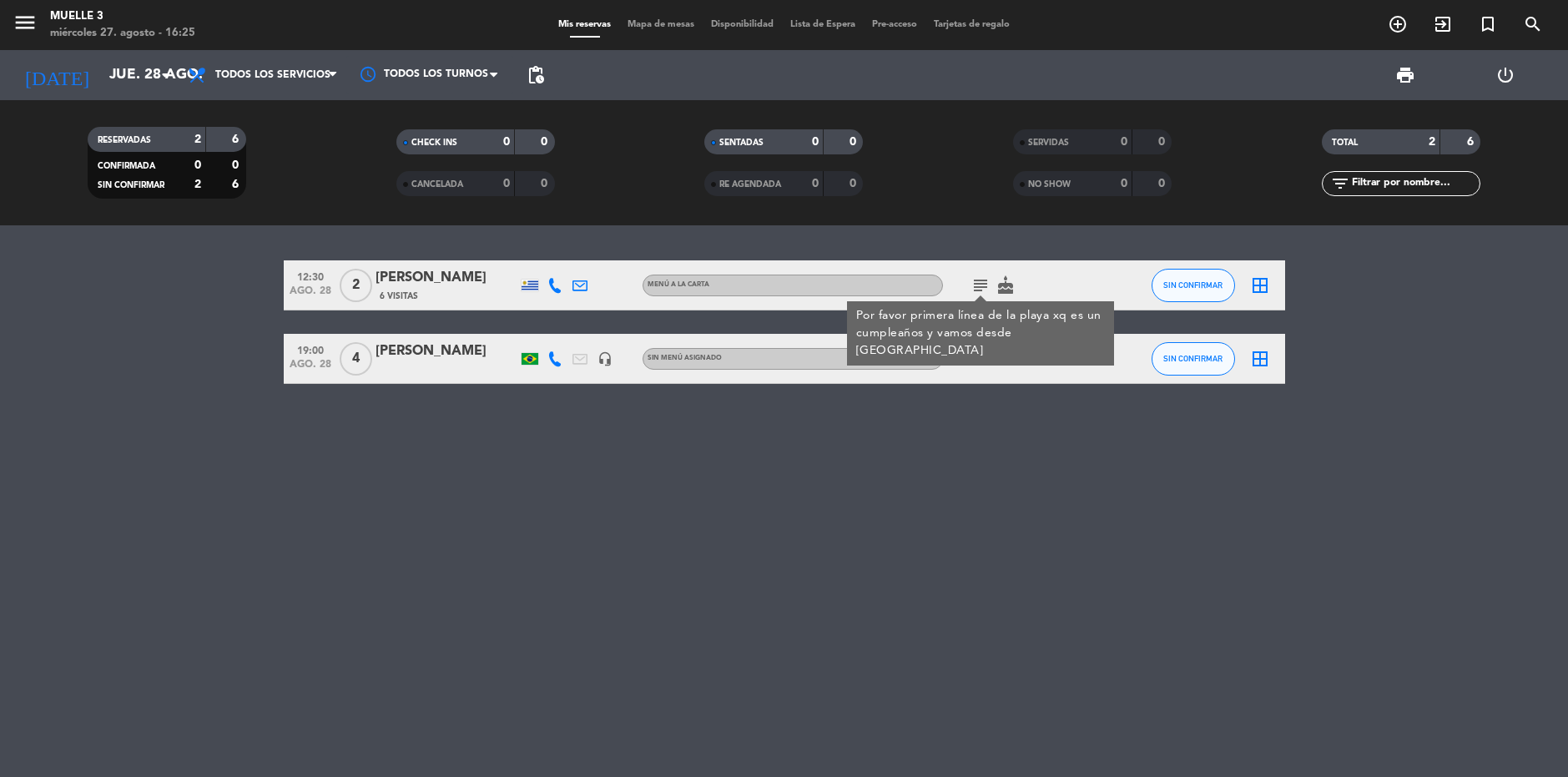
click at [1334, 330] on bookings-row "12:30 [DATE] 2 [PERSON_NAME] 6 Visitas MENÚ A LA CARTA subject Por favor primer…" at bounding box center [784, 322] width 1568 height 123
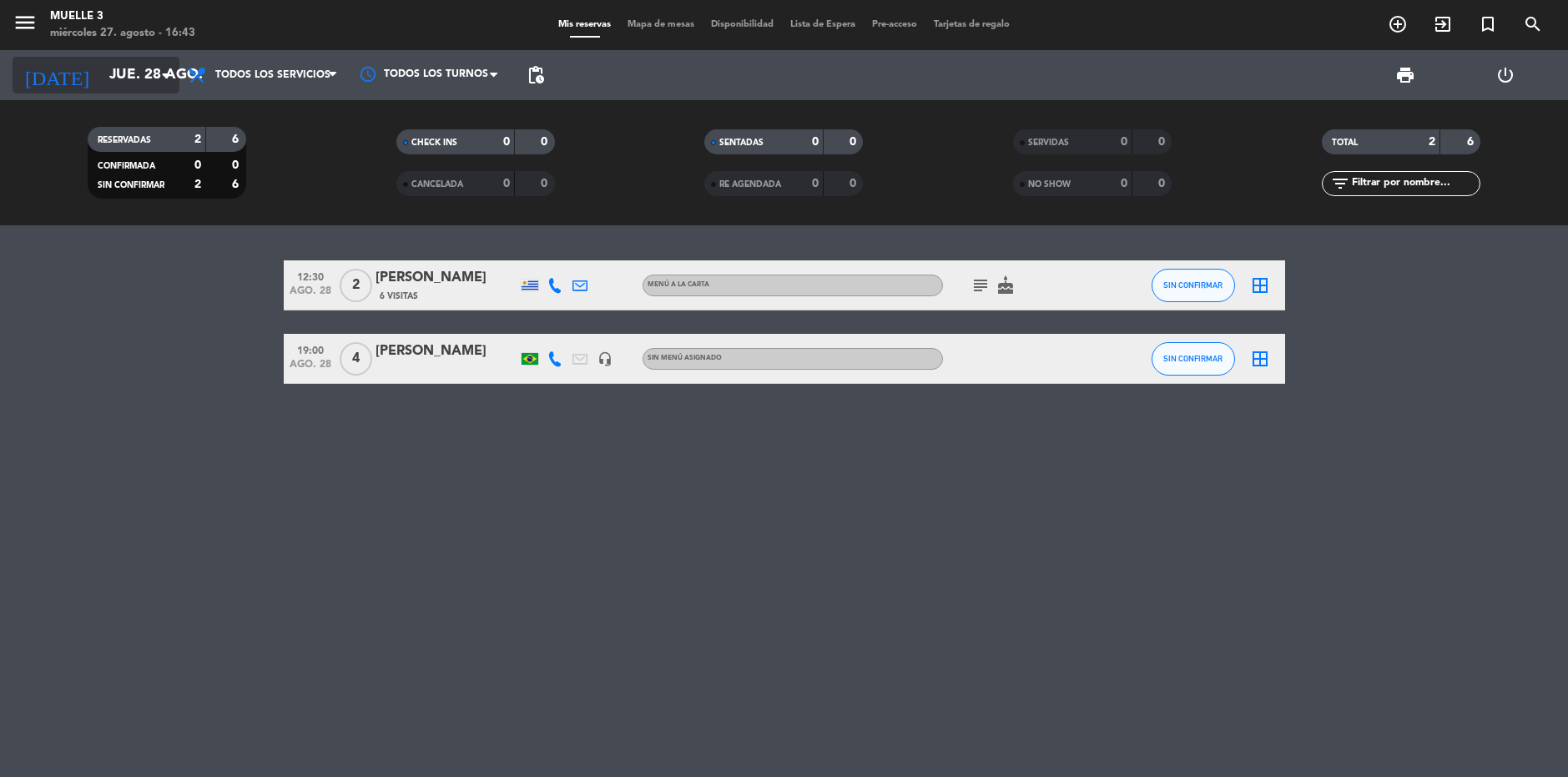
click at [134, 68] on input "jue. 28 ago." at bounding box center [197, 74] width 194 height 33
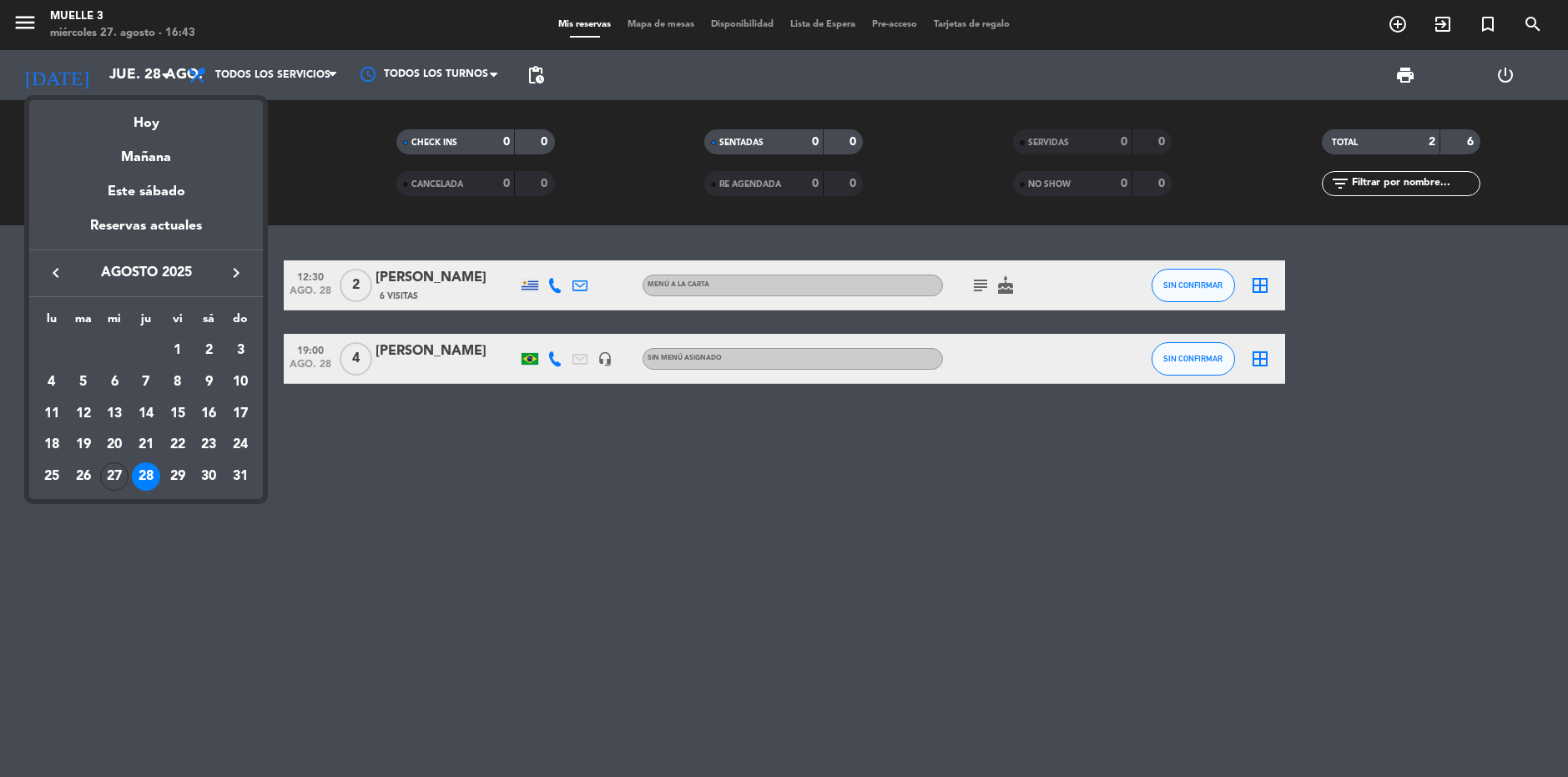
click at [160, 127] on div "Hoy" at bounding box center [146, 117] width 234 height 34
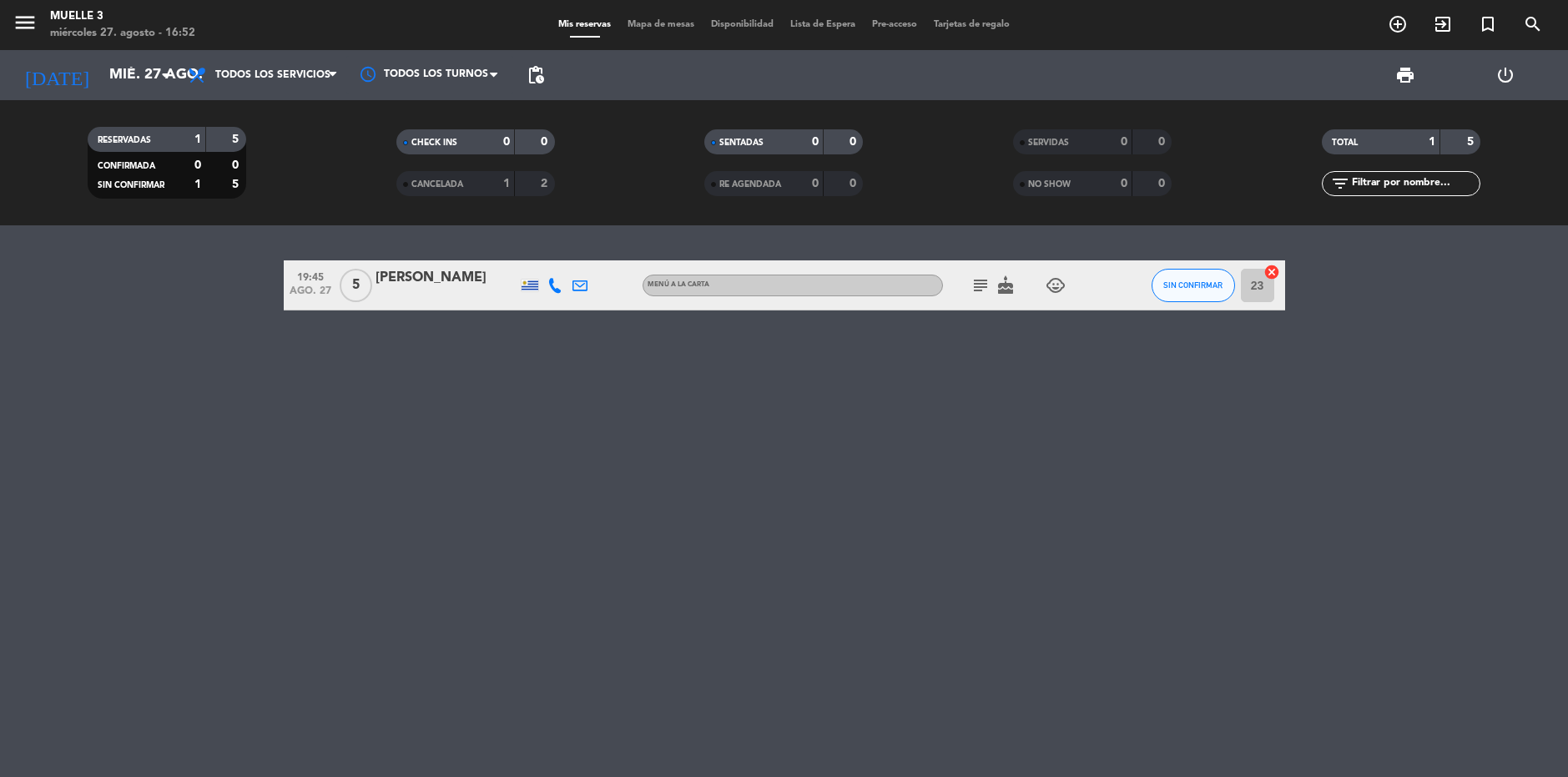
click at [982, 290] on icon "subject" at bounding box center [980, 285] width 20 height 20
click at [1048, 409] on div "19:45 [DATE] 5 [PERSON_NAME] MENÚ A LA CARTA subject Si, me gustaría una mesa q…" at bounding box center [784, 501] width 1568 height 552
click at [155, 66] on icon "arrow_drop_down" at bounding box center [165, 75] width 20 height 20
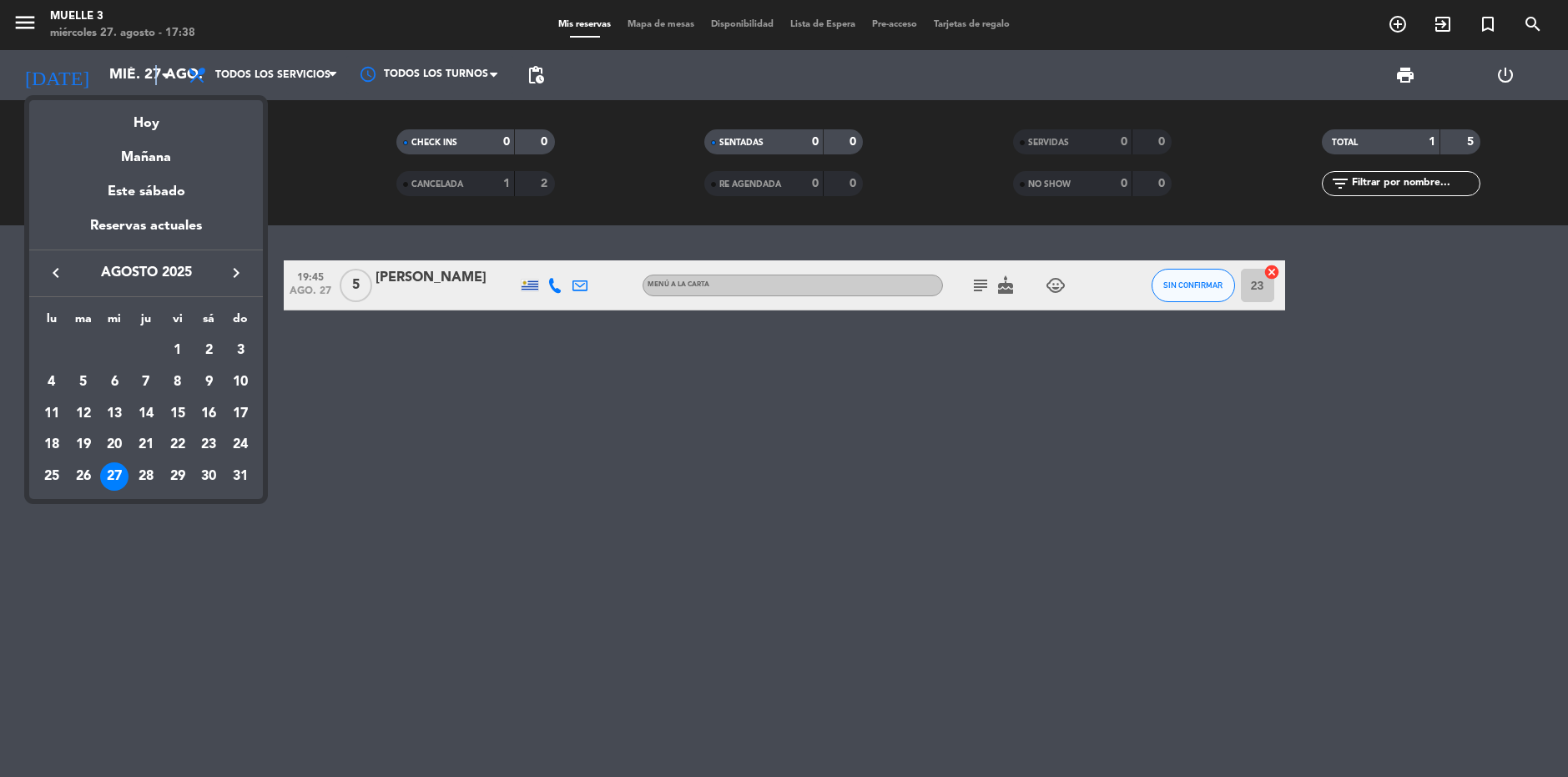
click at [229, 273] on icon "keyboard_arrow_right" at bounding box center [236, 272] width 20 height 20
click at [75, 411] on div "9" at bounding box center [84, 414] width 29 height 29
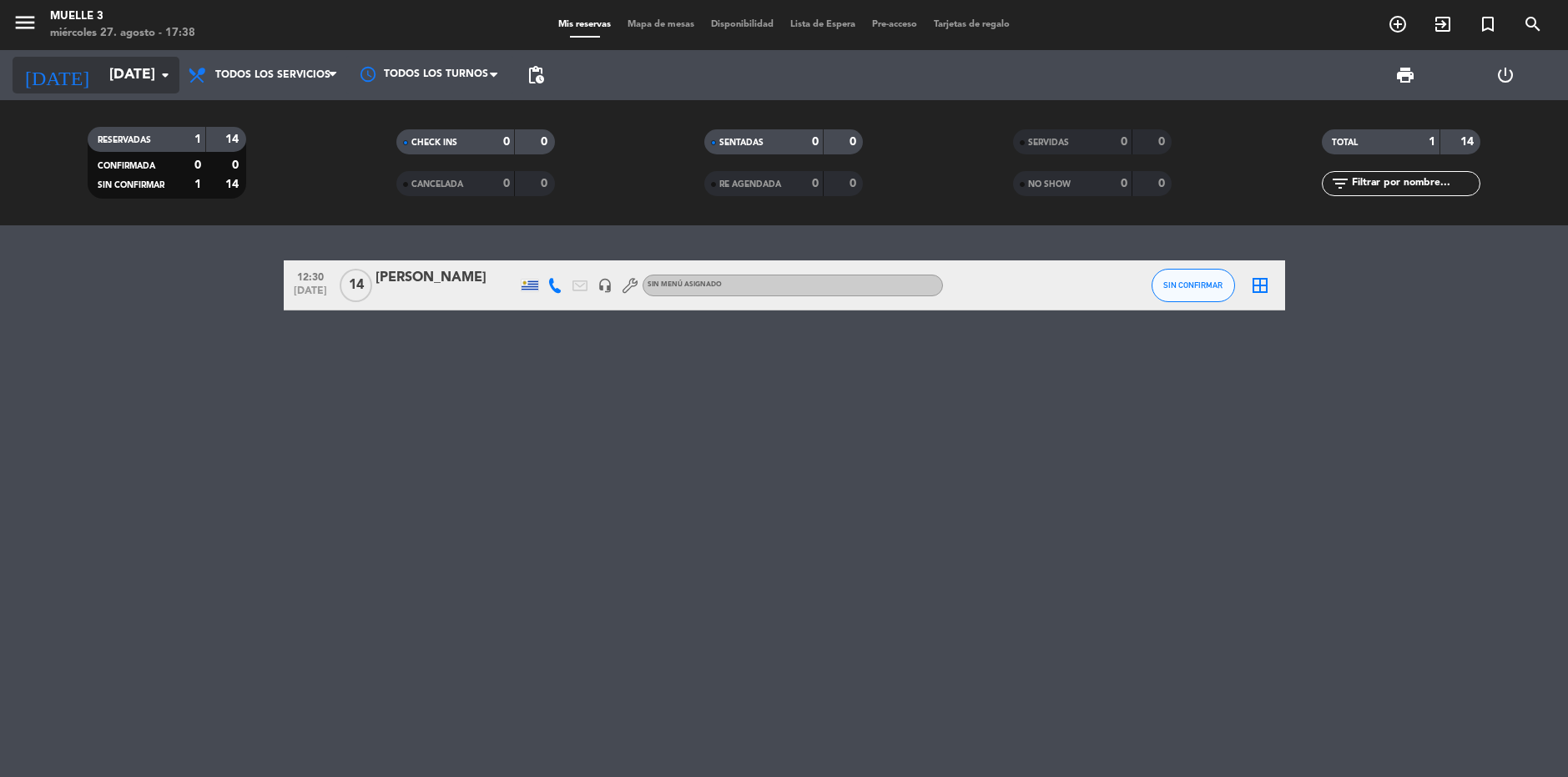
click at [133, 68] on input "[DATE]" at bounding box center [197, 74] width 194 height 33
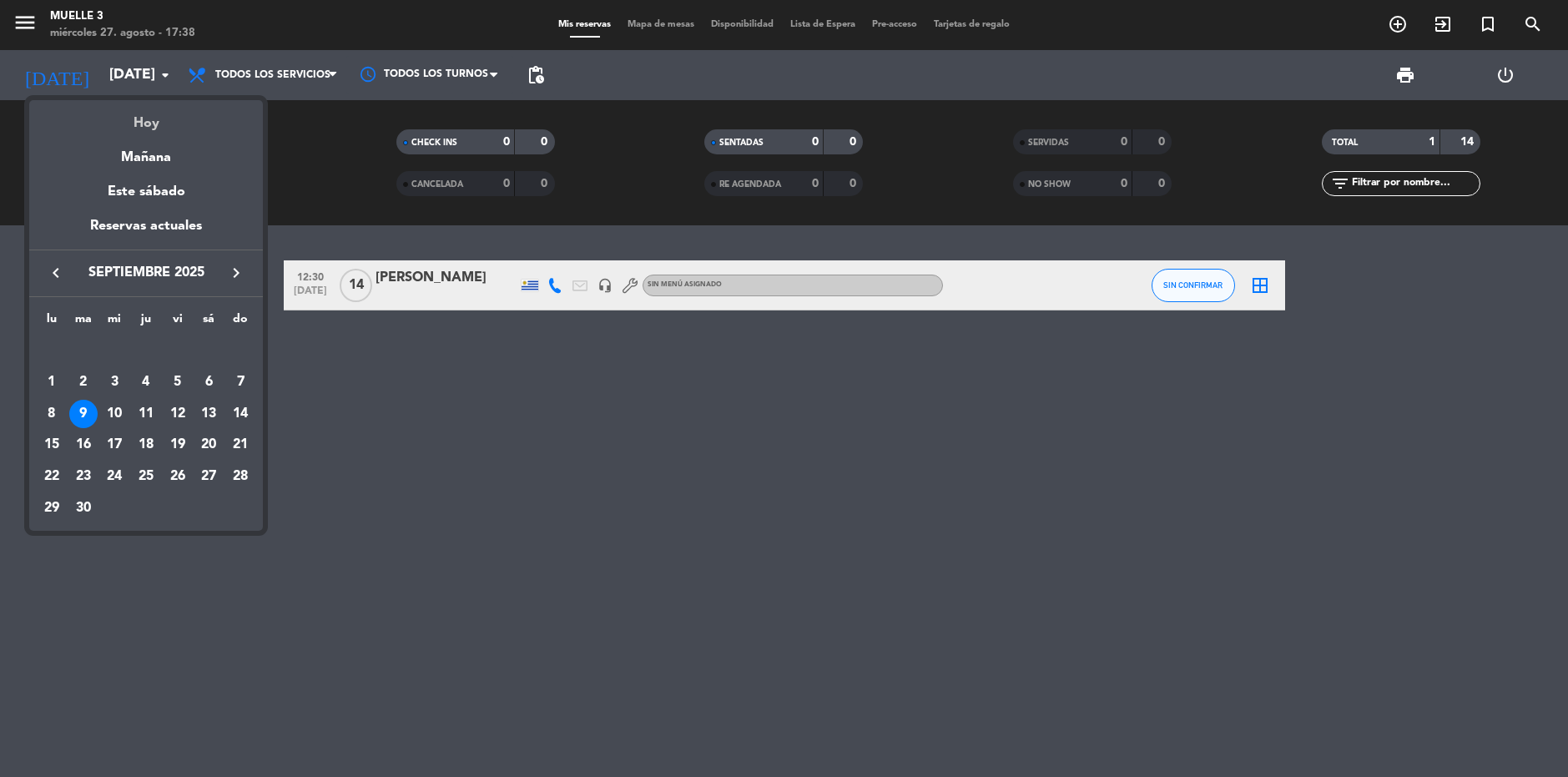
click at [179, 114] on div "Hoy" at bounding box center [146, 117] width 234 height 34
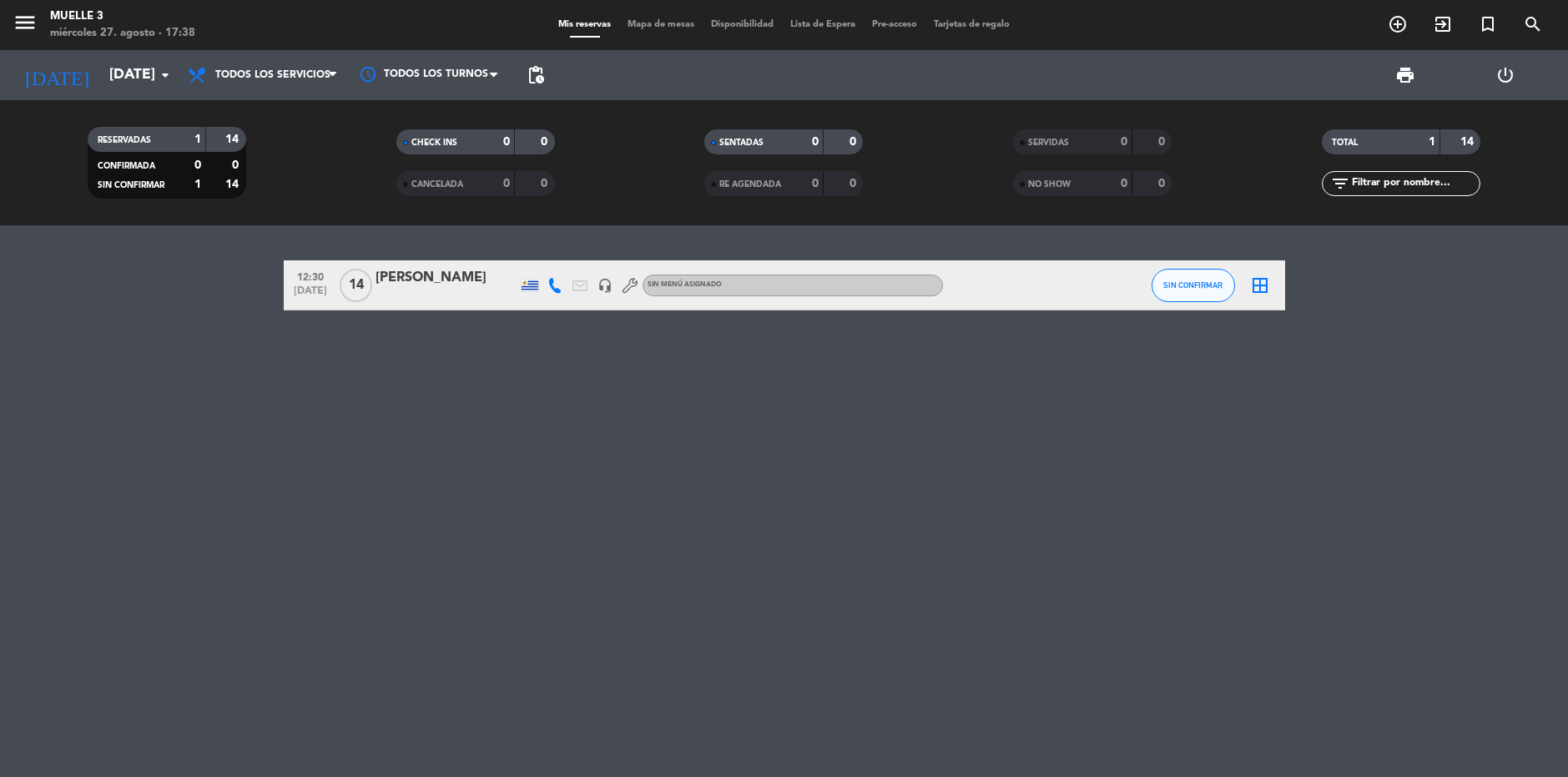
type input "mié. 27 ago."
